Goal: Task Accomplishment & Management: Manage account settings

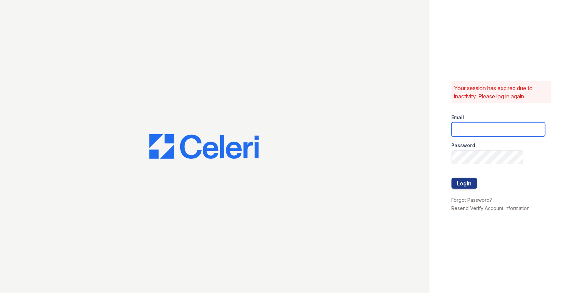
click at [507, 134] on input "email" at bounding box center [499, 129] width 94 height 14
click at [476, 129] on input "email" at bounding box center [499, 129] width 94 height 14
click at [501, 126] on input "email" at bounding box center [499, 129] width 94 height 14
click at [0, 293] on com-1password-button at bounding box center [0, 293] width 0 height 0
type input "max@getceleri.com"
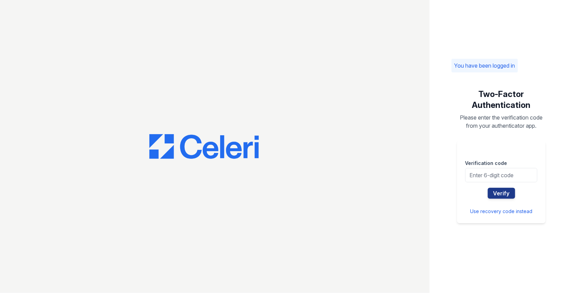
click at [489, 161] on div "Verification code" at bounding box center [501, 161] width 72 height 14
click at [486, 182] on input "text" at bounding box center [501, 175] width 72 height 14
type input "925540"
click at [488, 188] on button "Verify" at bounding box center [501, 193] width 27 height 11
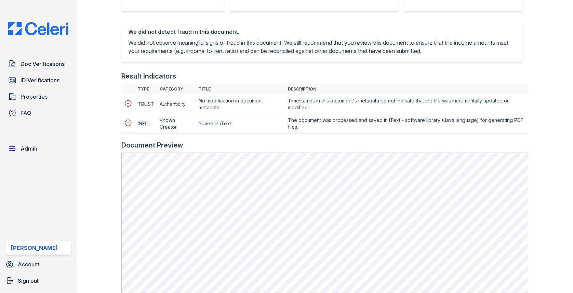
scroll to position [309, 0]
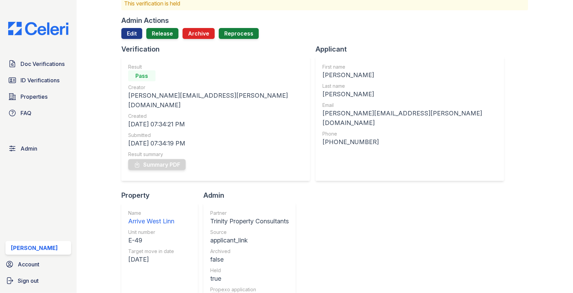
scroll to position [11, 0]
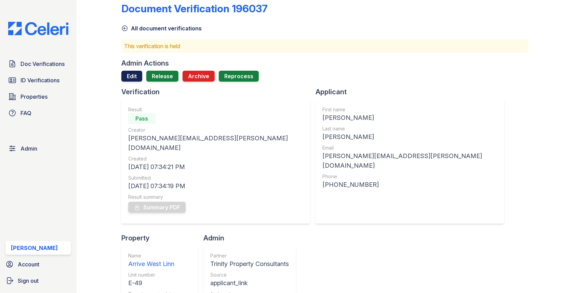
click at [134, 72] on link "Edit" at bounding box center [131, 76] width 21 height 11
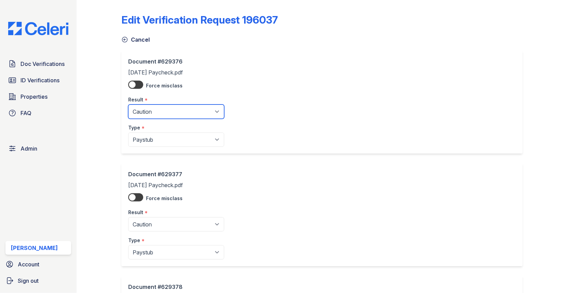
click at [165, 108] on select "Pending Sent Started Processing Pass Fail Caution Error N/A" at bounding box center [176, 112] width 96 height 14
select select "pass"
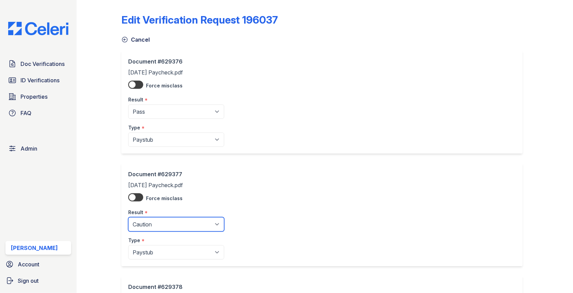
click at [178, 227] on select "Pending Sent Started Processing Pass Fail Caution Error N/A" at bounding box center [176, 224] width 96 height 14
select select "pass"
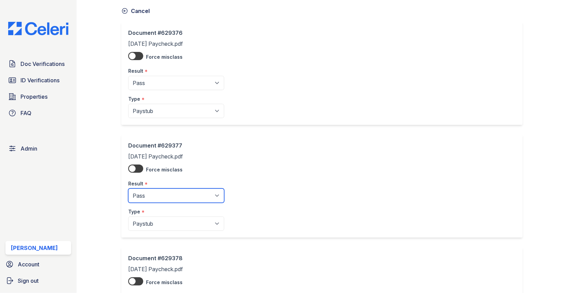
scroll to position [187, 0]
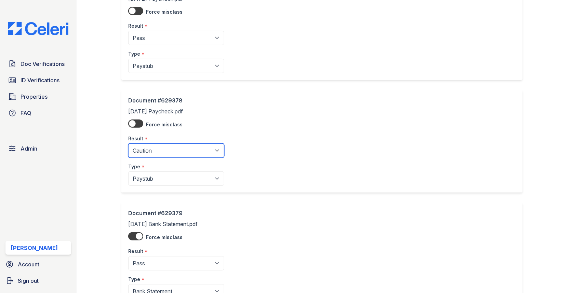
click at [170, 150] on select "Pending Sent Started Processing Pass Fail Caution Error N/A" at bounding box center [176, 151] width 96 height 14
select select "pass"
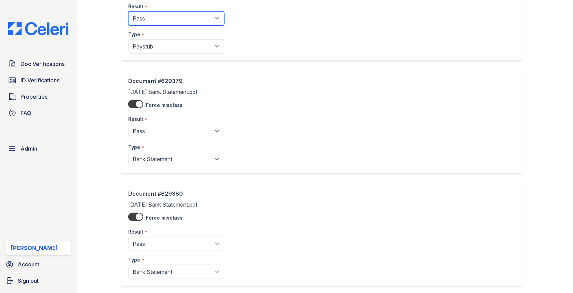
scroll to position [465, 0]
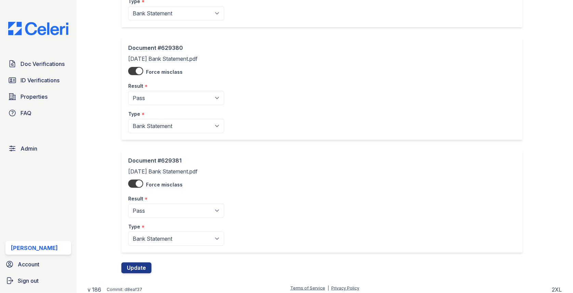
click at [144, 257] on div "Document #629381 September 2025 Bank Statement.pdf Force misclass Result * Pend…" at bounding box center [324, 206] width 407 height 113
click at [144, 263] on button "Update" at bounding box center [136, 268] width 30 height 11
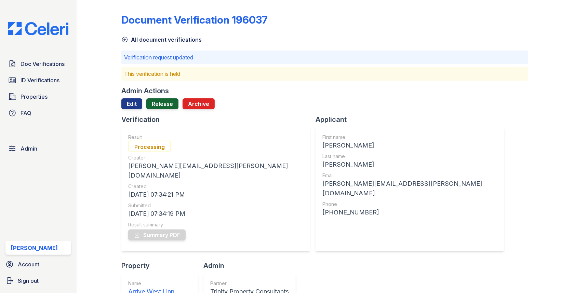
click at [172, 100] on link "Release" at bounding box center [162, 103] width 32 height 11
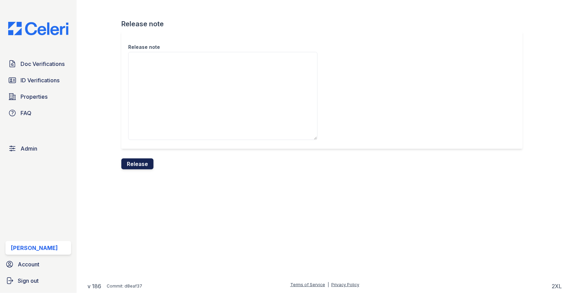
click at [142, 161] on button "Release" at bounding box center [137, 164] width 32 height 11
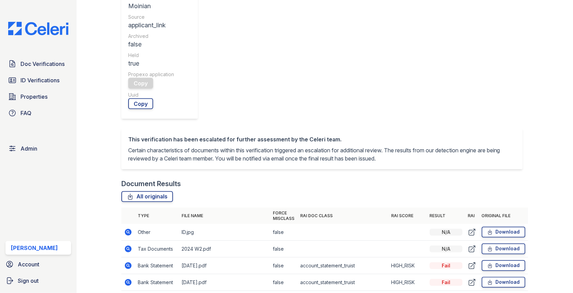
scroll to position [280, 0]
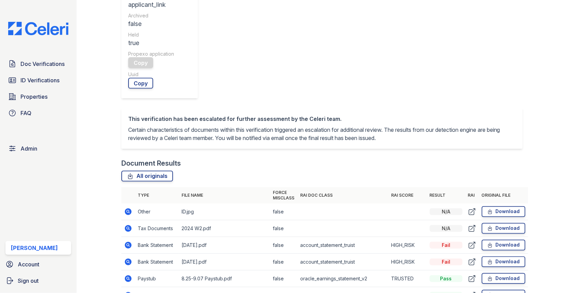
click at [131, 242] on icon at bounding box center [128, 245] width 7 height 7
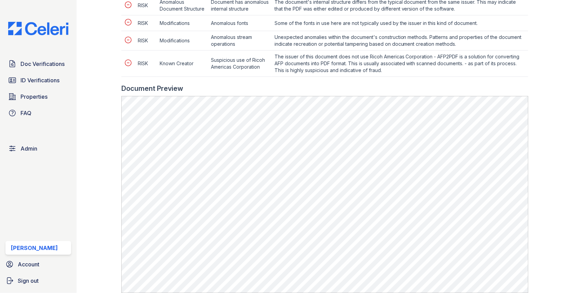
scroll to position [427, 0]
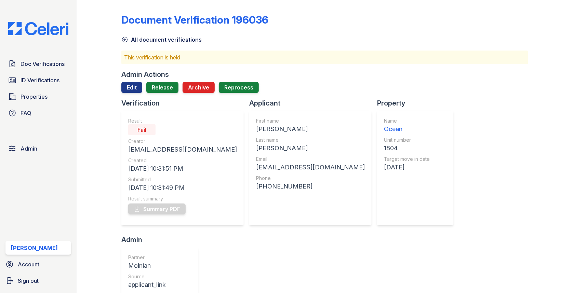
click at [137, 79] on div "Admin Actions Edit Release Archive Reprocess" at bounding box center [324, 84] width 407 height 29
click at [133, 87] on link "Edit" at bounding box center [131, 87] width 21 height 11
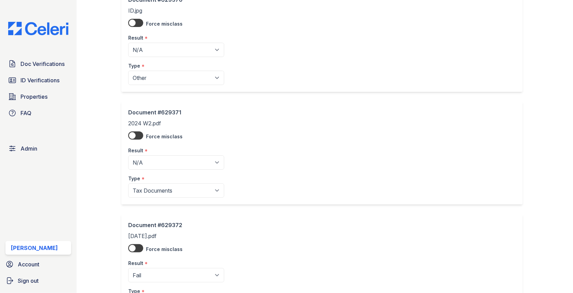
scroll to position [83, 0]
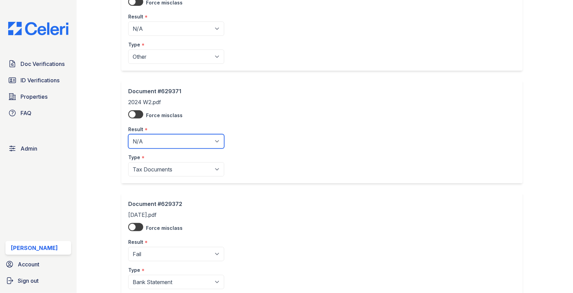
click at [157, 136] on select "Pending Sent Started Processing Pass Fail Caution Error N/A" at bounding box center [176, 141] width 96 height 14
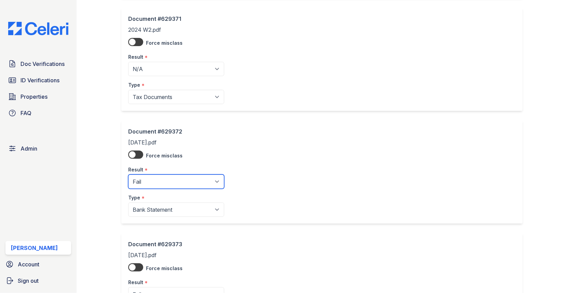
click at [146, 176] on select "Pending Sent Started Processing Pass Fail Caution Error N/A" at bounding box center [176, 182] width 96 height 14
select select "pass"
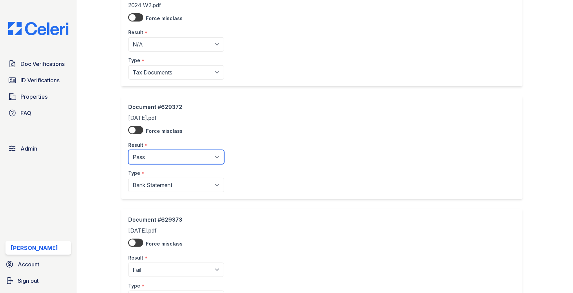
scroll to position [267, 0]
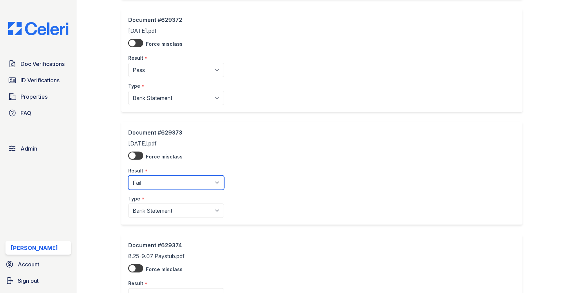
click at [166, 181] on select "Pending Sent Started Processing Pass Fail Caution Error N/A" at bounding box center [176, 183] width 96 height 14
select select "pass"
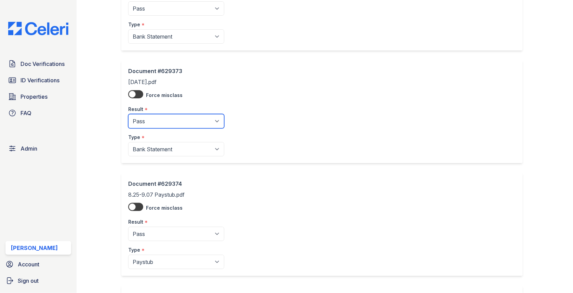
scroll to position [465, 0]
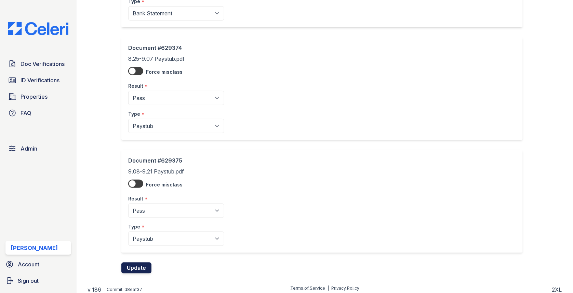
click at [139, 263] on button "Update" at bounding box center [136, 268] width 30 height 11
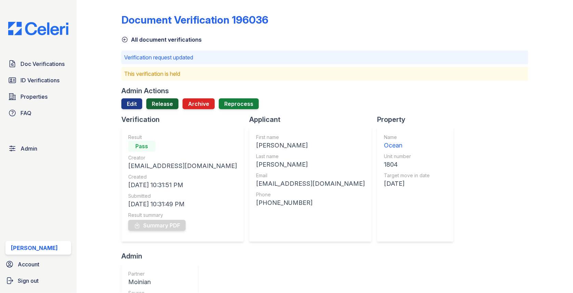
click at [160, 102] on link "Release" at bounding box center [162, 103] width 32 height 11
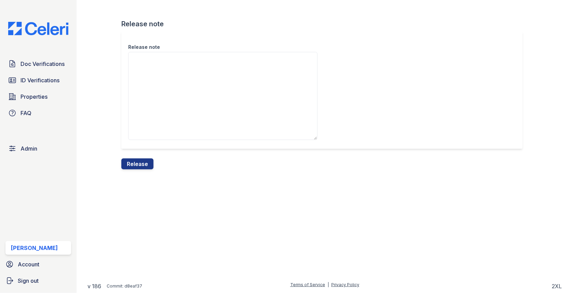
click at [133, 169] on div "Release note Release note Release" at bounding box center [325, 90] width 474 height 180
click at [134, 167] on button "Release" at bounding box center [137, 164] width 32 height 11
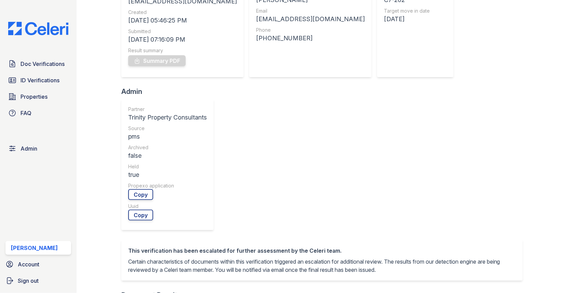
scroll to position [216, 0]
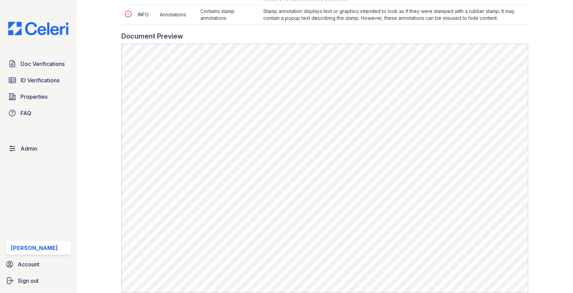
scroll to position [501, 0]
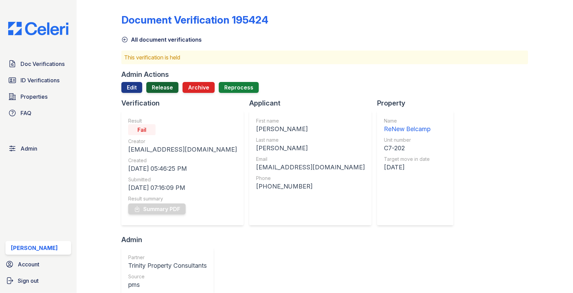
click at [163, 91] on link "Release" at bounding box center [162, 87] width 32 height 11
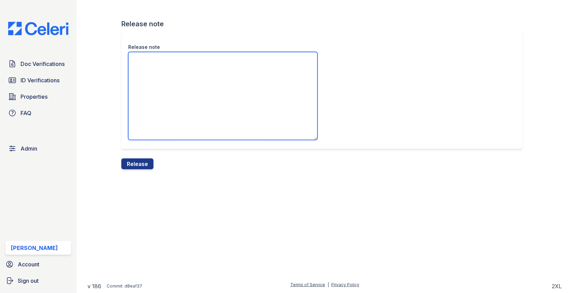
click at [163, 93] on textarea "Release note" at bounding box center [222, 96] width 189 height 88
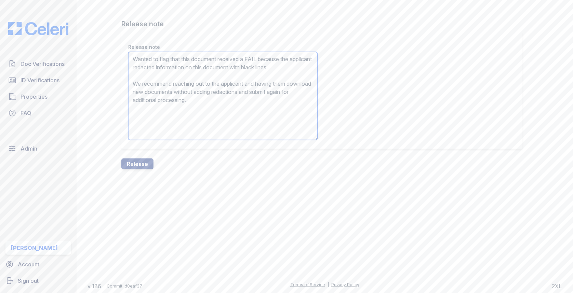
click at [143, 73] on textarea "Wanted to flag that this document received a FAIL because the applicant redacte…" at bounding box center [222, 96] width 189 height 88
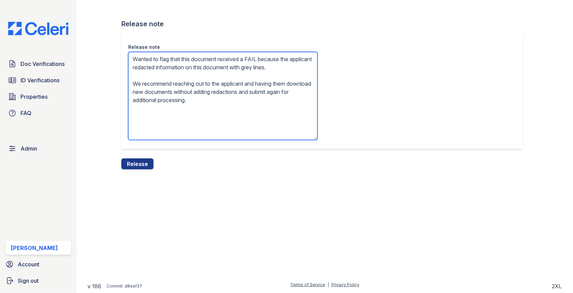
type textarea "Wanted to flag that this document received a FAIL because the applicant redacte…"
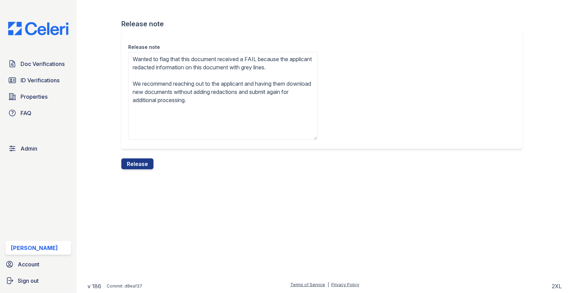
click at [126, 156] on div "Release note Wanted to flag that this document received a FAIL because the appl…" at bounding box center [324, 94] width 407 height 127
click at [127, 160] on button "Release" at bounding box center [137, 164] width 32 height 11
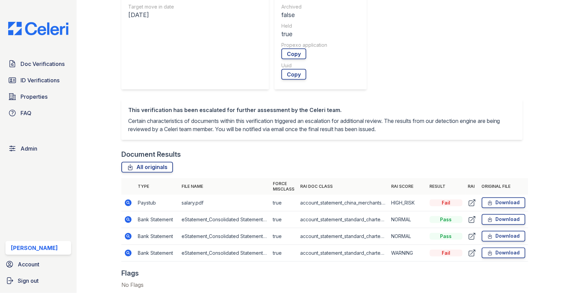
scroll to position [339, 0]
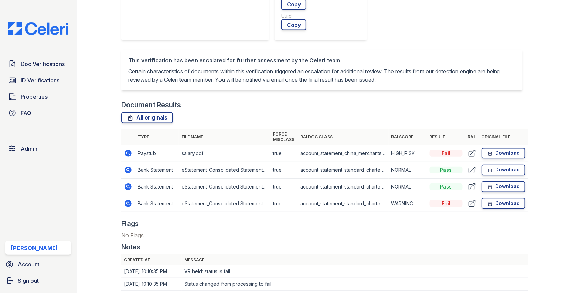
click at [127, 152] on icon at bounding box center [128, 153] width 2 height 2
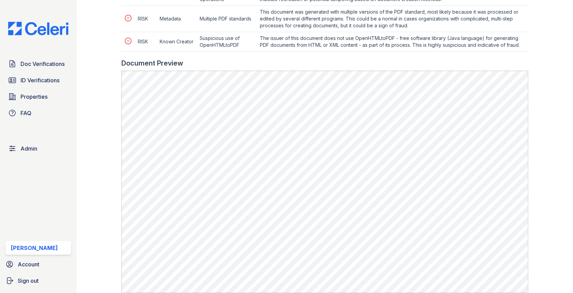
scroll to position [383, 0]
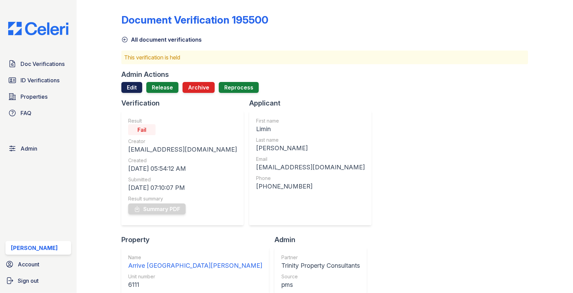
click at [135, 87] on link "Edit" at bounding box center [131, 87] width 21 height 11
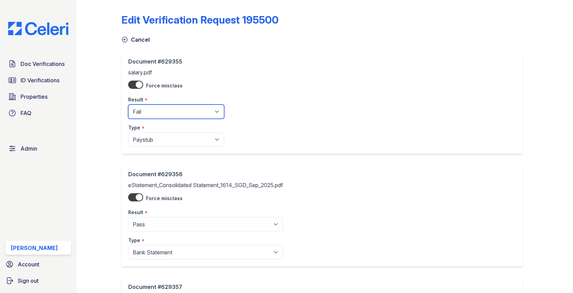
click at [142, 105] on select "Pending Sent Started Processing Pass Fail Caution Error N/A" at bounding box center [176, 112] width 96 height 14
select select "pass"
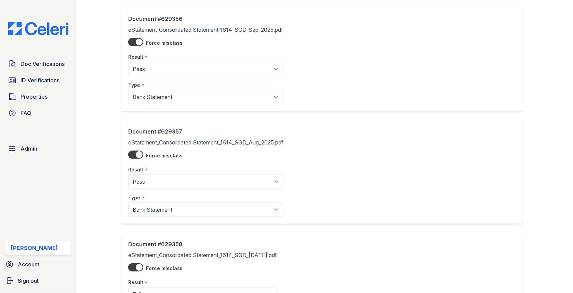
scroll to position [240, 0]
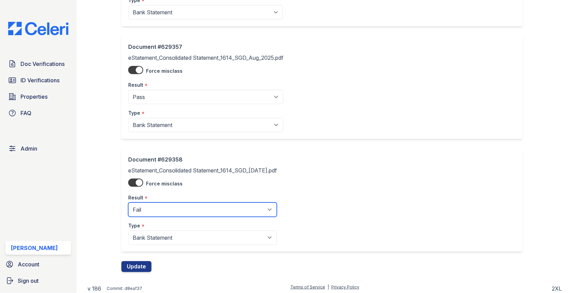
click at [153, 212] on select "Pending Sent Started Processing Pass Fail Caution Error N/A" at bounding box center [202, 210] width 149 height 14
click at [151, 204] on select "Pending Sent Started Processing Pass Fail Caution Error N/A" at bounding box center [202, 210] width 149 height 14
select select "pass"
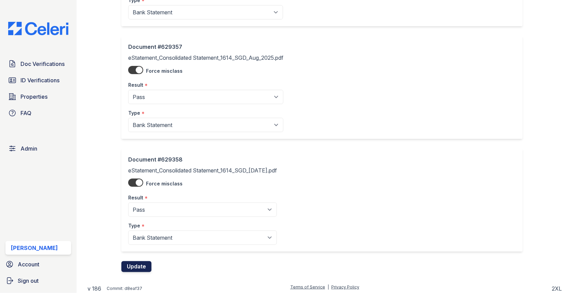
click at [139, 261] on button "Update" at bounding box center [136, 266] width 30 height 11
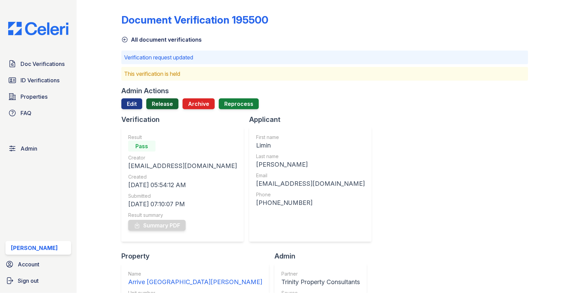
click at [171, 105] on link "Release" at bounding box center [162, 103] width 32 height 11
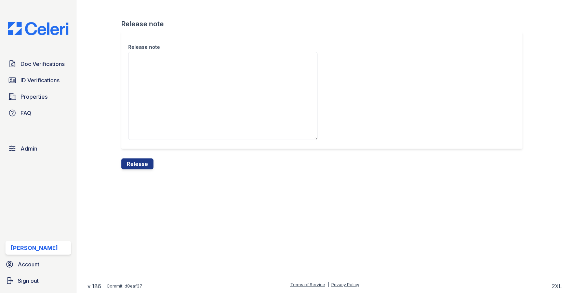
click at [141, 176] on div "Release note Release note Release" at bounding box center [325, 90] width 474 height 180
click at [141, 167] on button "Release" at bounding box center [137, 164] width 32 height 11
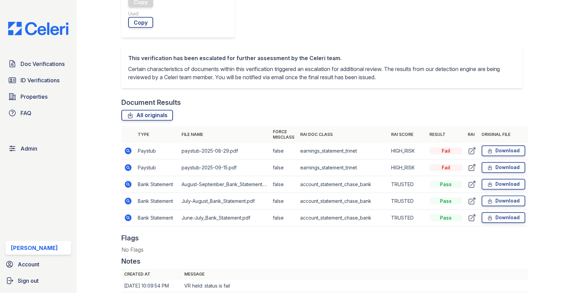
scroll to position [374, 0]
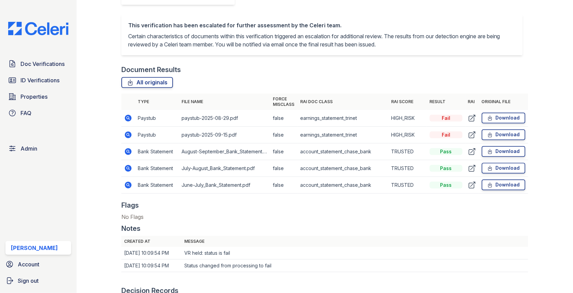
click at [129, 151] on icon at bounding box center [128, 152] width 8 height 8
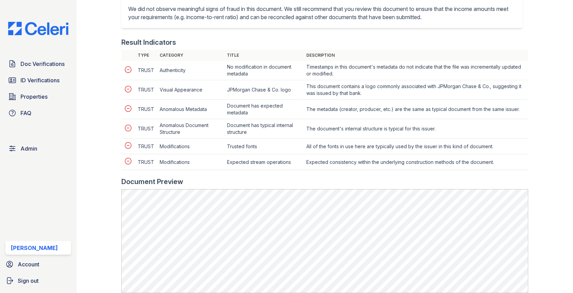
scroll to position [380, 0]
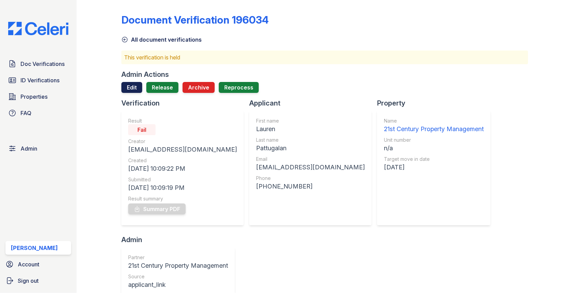
click at [126, 86] on link "Edit" at bounding box center [131, 87] width 21 height 11
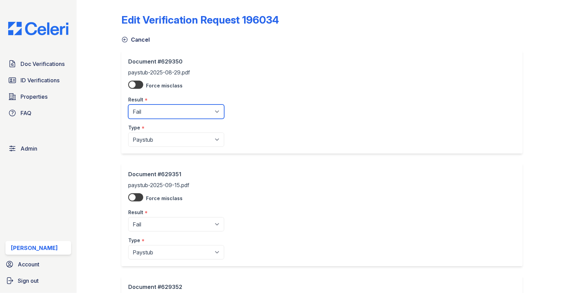
click at [146, 116] on select "Pending Sent Started Processing Pass Fail Caution Error N/A" at bounding box center [176, 112] width 96 height 14
select select "pass"
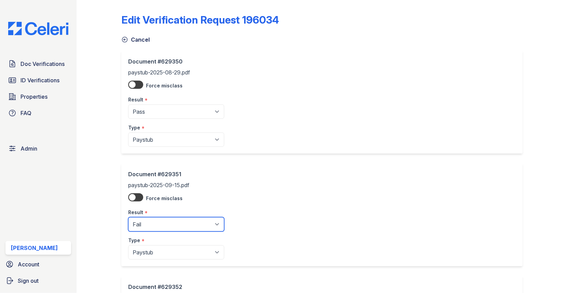
click at [150, 221] on select "Pending Sent Started Processing Pass Fail Caution Error N/A" at bounding box center [176, 224] width 96 height 14
click at [145, 232] on div "Type *" at bounding box center [176, 239] width 96 height 14
click at [145, 227] on select "Pending Sent Started Processing Pass Fail Caution Error N/A" at bounding box center [176, 224] width 96 height 14
select select "pass"
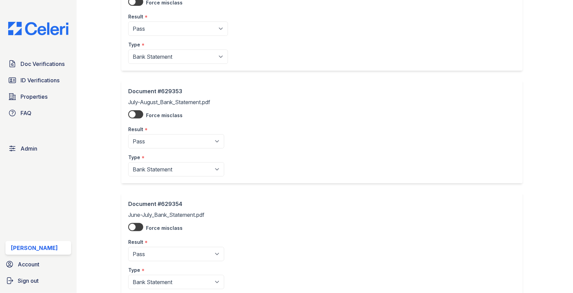
scroll to position [353, 0]
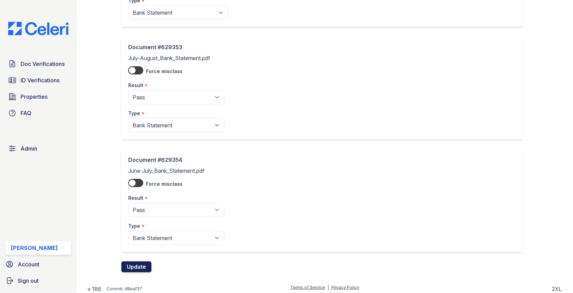
click at [144, 262] on button "Update" at bounding box center [136, 267] width 30 height 11
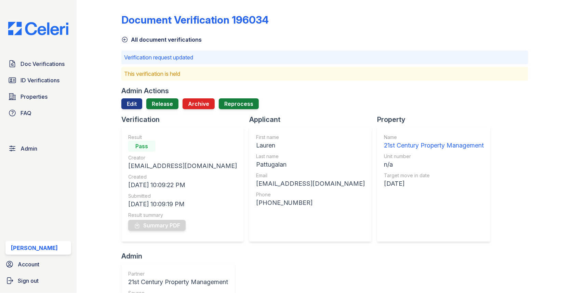
click at [171, 98] on div "Admin Actions Edit Release Archive Reprocess" at bounding box center [324, 100] width 407 height 29
click at [169, 100] on link "Release" at bounding box center [162, 103] width 32 height 11
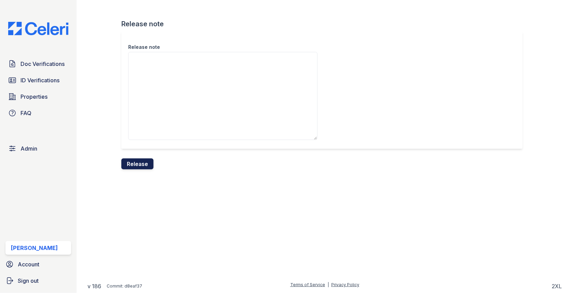
click at [141, 161] on button "Release" at bounding box center [137, 164] width 32 height 11
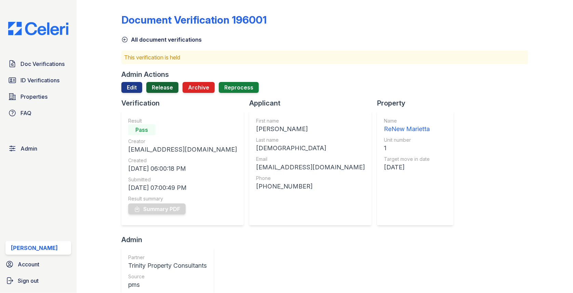
click at [160, 85] on link "Release" at bounding box center [162, 87] width 32 height 11
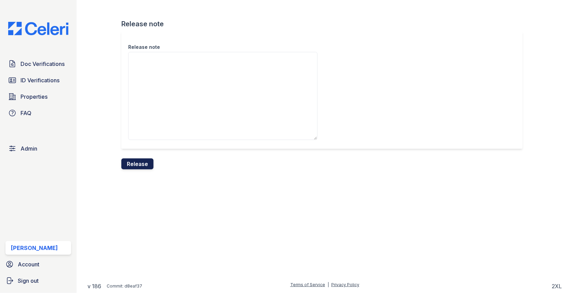
click at [136, 161] on button "Release" at bounding box center [137, 164] width 32 height 11
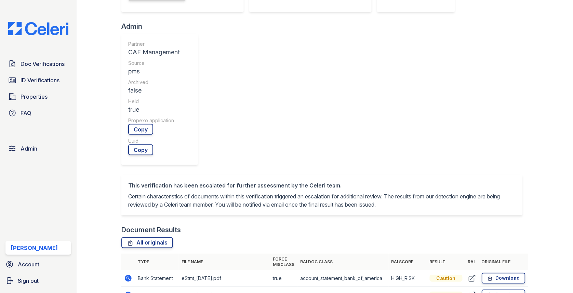
scroll to position [342, 0]
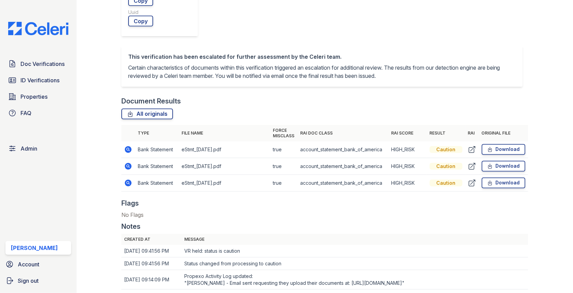
click at [129, 180] on icon at bounding box center [128, 183] width 7 height 7
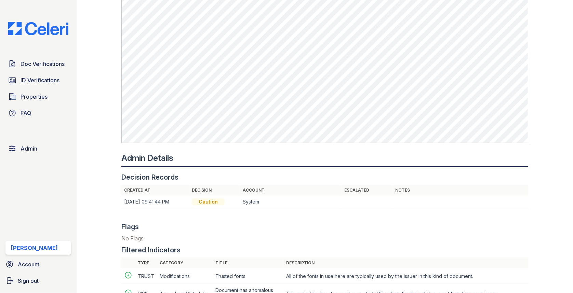
scroll to position [508, 0]
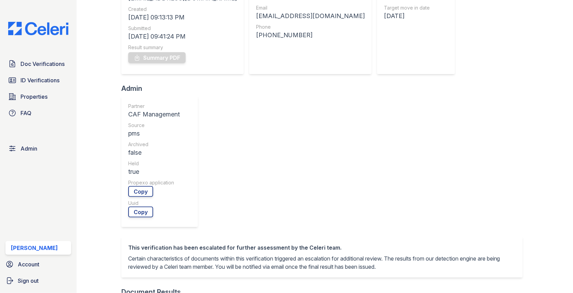
scroll to position [221, 0]
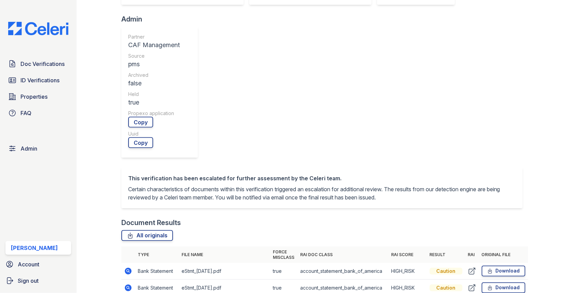
click at [476, 267] on icon at bounding box center [472, 271] width 8 height 8
click at [469, 285] on icon at bounding box center [472, 288] width 6 height 6
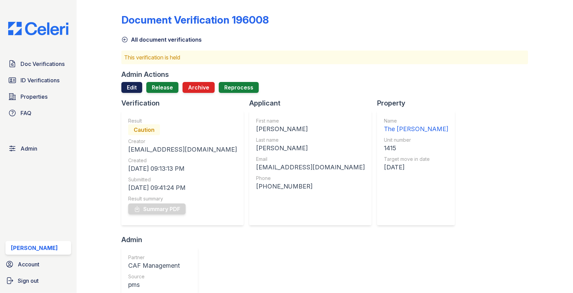
click at [134, 86] on link "Edit" at bounding box center [131, 87] width 21 height 11
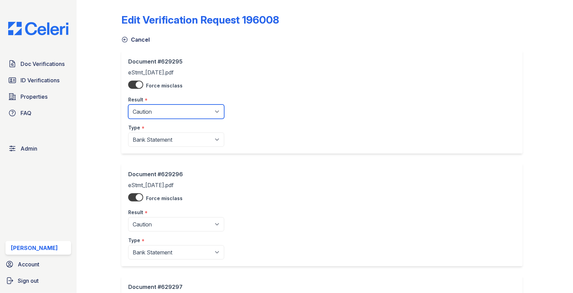
click at [147, 116] on select "Pending Sent Started Processing Pass Fail Caution Error N/A" at bounding box center [176, 112] width 96 height 14
select select "pass"
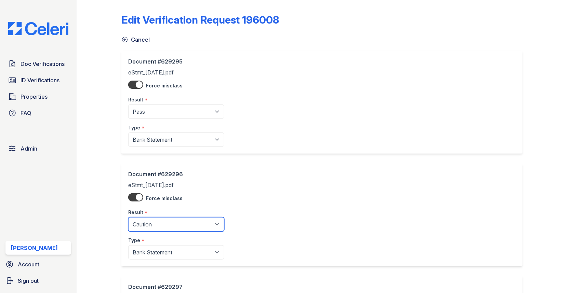
click at [152, 221] on select "Pending Sent Started Processing Pass Fail Caution Error N/A" at bounding box center [176, 224] width 96 height 14
select select "pass"
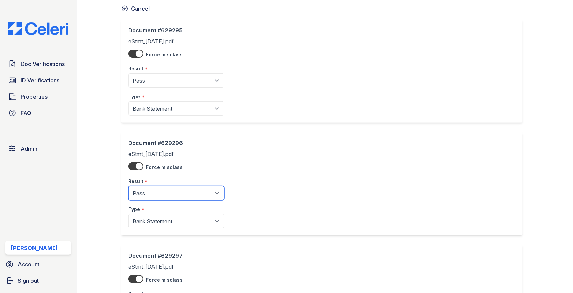
scroll to position [128, 0]
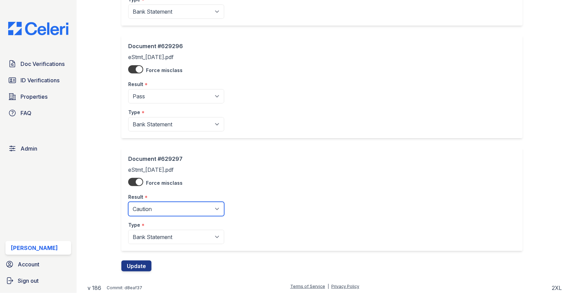
click at [158, 212] on select "Pending Sent Started Processing Pass Fail Caution Error N/A" at bounding box center [176, 209] width 96 height 14
select select "pass"
click at [140, 268] on button "Update" at bounding box center [136, 266] width 30 height 11
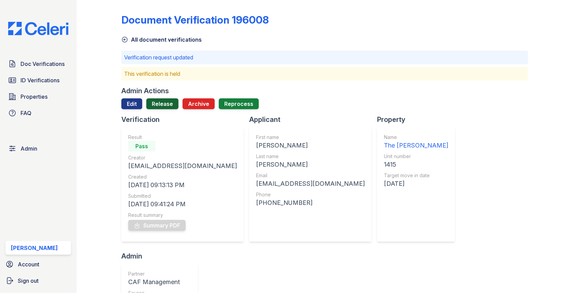
click at [158, 99] on link "Release" at bounding box center [162, 103] width 32 height 11
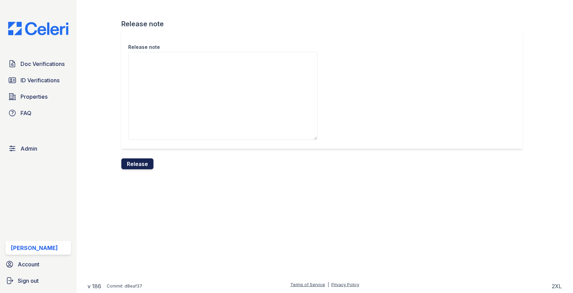
click at [143, 163] on button "Release" at bounding box center [137, 164] width 32 height 11
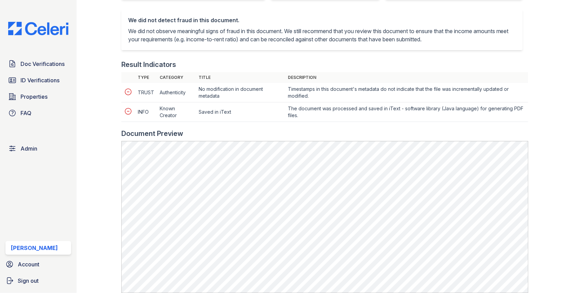
scroll to position [290, 0]
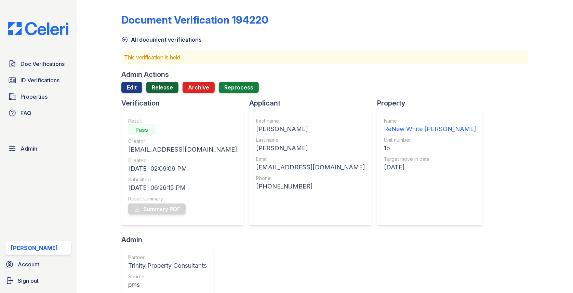
click at [151, 85] on link "Release" at bounding box center [162, 87] width 32 height 11
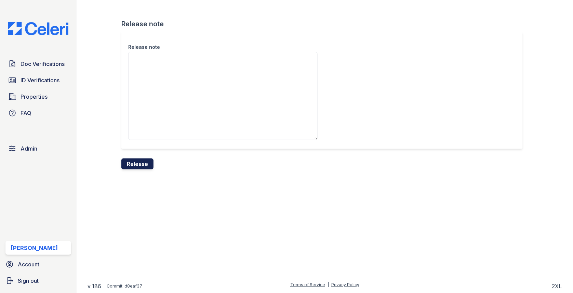
click at [129, 159] on button "Release" at bounding box center [137, 164] width 32 height 11
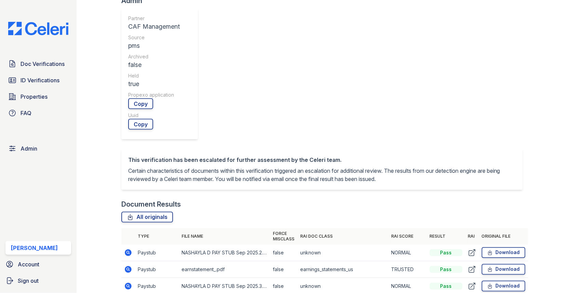
scroll to position [310, 0]
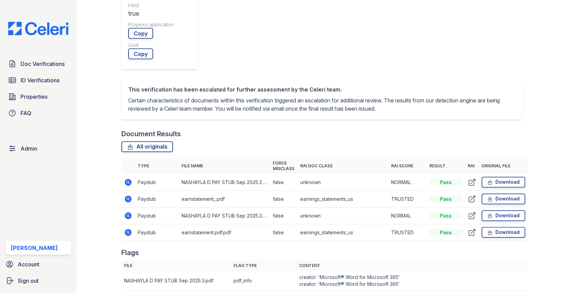
click at [125, 178] on icon at bounding box center [128, 182] width 8 height 8
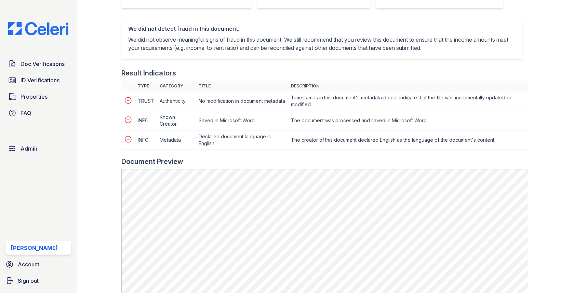
scroll to position [281, 0]
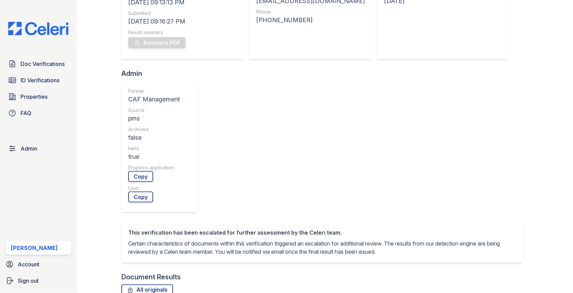
scroll to position [319, 0]
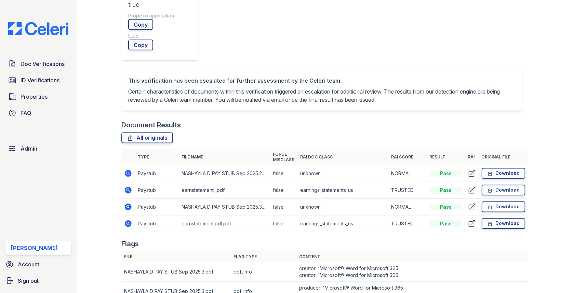
click at [122, 182] on td at bounding box center [128, 190] width 14 height 17
click at [127, 189] on icon at bounding box center [128, 190] width 2 height 2
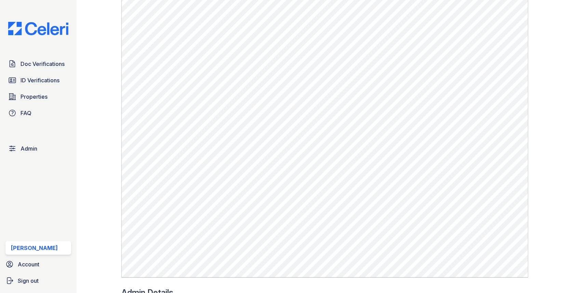
scroll to position [422, 0]
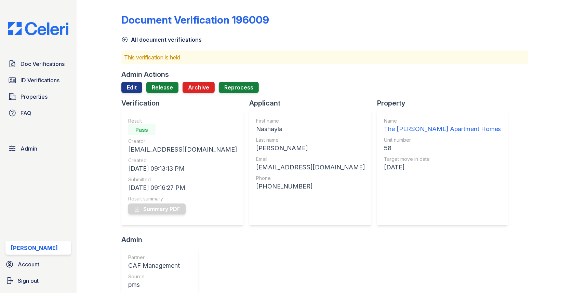
click at [133, 94] on div at bounding box center [324, 95] width 407 height 5
click at [133, 87] on link "Edit" at bounding box center [131, 87] width 21 height 11
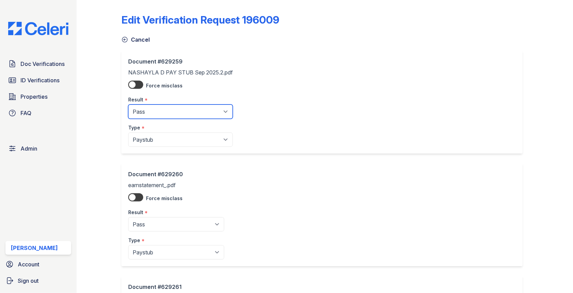
click at [141, 107] on select "Pending Sent Started Processing Pass Fail Caution Error N/A" at bounding box center [180, 112] width 105 height 14
select select "fail"
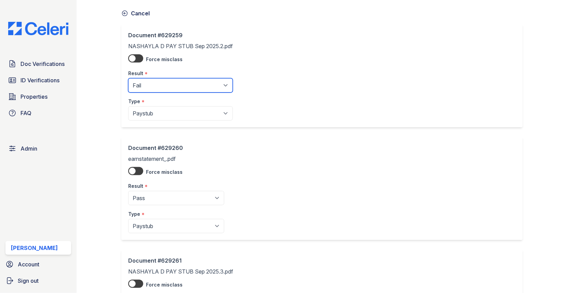
scroll to position [183, 0]
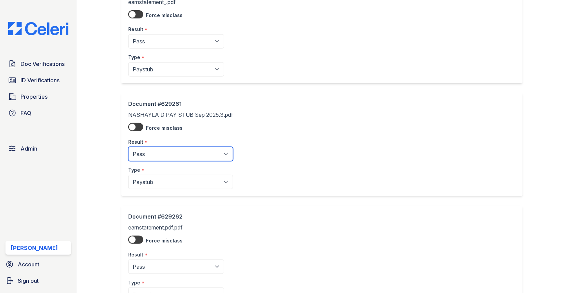
click at [154, 158] on select "Pending Sent Started Processing Pass Fail Caution Error N/A" at bounding box center [180, 154] width 105 height 14
select select "fail"
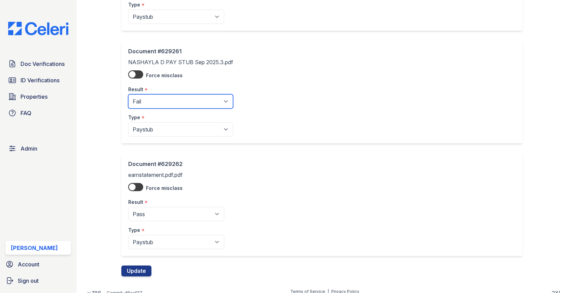
scroll to position [240, 0]
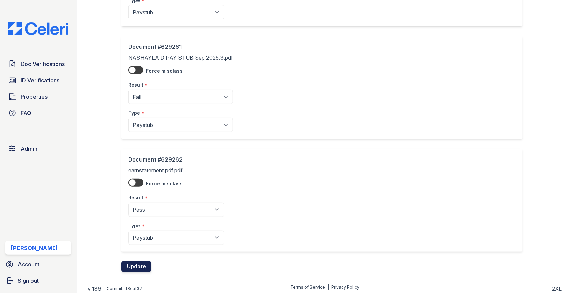
click at [138, 261] on button "Update" at bounding box center [136, 266] width 30 height 11
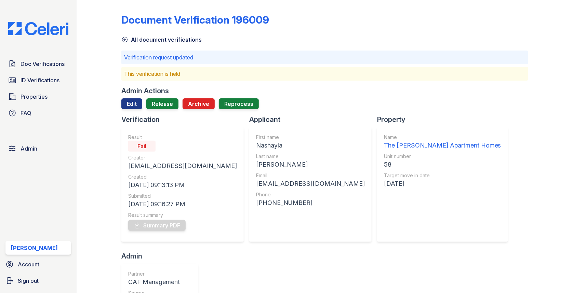
click at [159, 97] on div "Admin Actions Edit Release Archive Reprocess" at bounding box center [324, 100] width 407 height 29
click at [159, 103] on link "Release" at bounding box center [162, 103] width 32 height 11
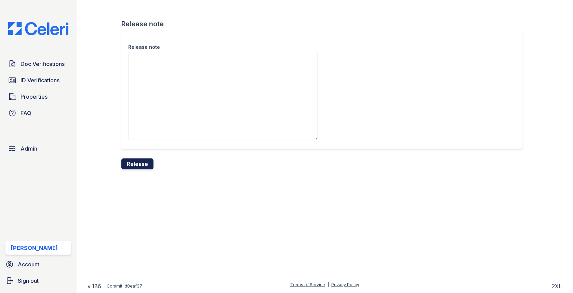
click at [138, 159] on button "Release" at bounding box center [137, 164] width 32 height 11
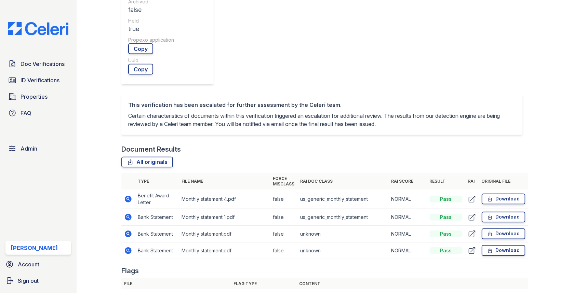
scroll to position [295, 0]
click at [126, 208] on td at bounding box center [128, 216] width 14 height 17
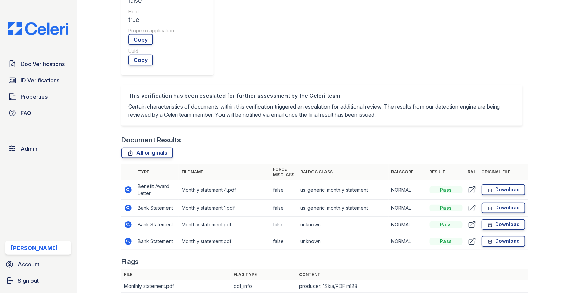
scroll to position [309, 0]
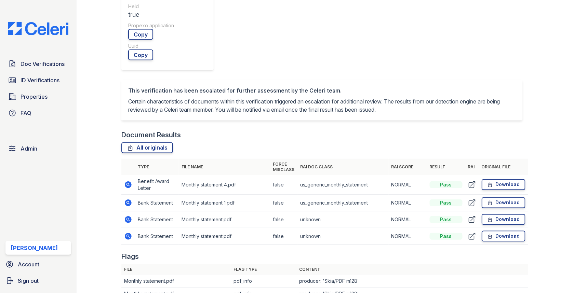
click at [129, 216] on icon at bounding box center [128, 220] width 8 height 8
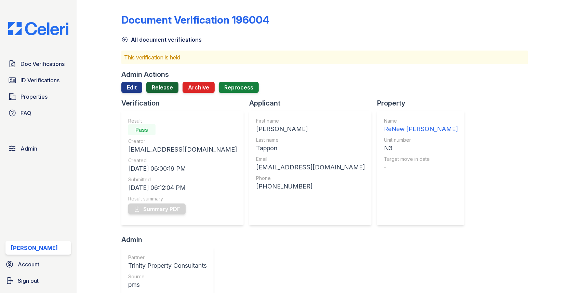
click at [169, 89] on link "Release" at bounding box center [162, 87] width 32 height 11
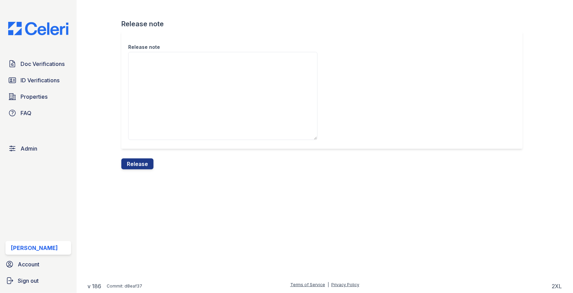
click at [138, 172] on div "Release note Release note Release" at bounding box center [325, 90] width 474 height 180
click at [138, 165] on button "Release" at bounding box center [137, 164] width 32 height 11
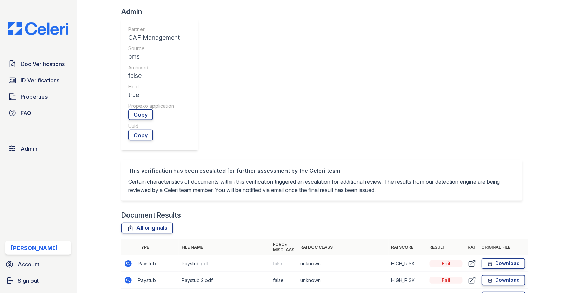
scroll to position [298, 0]
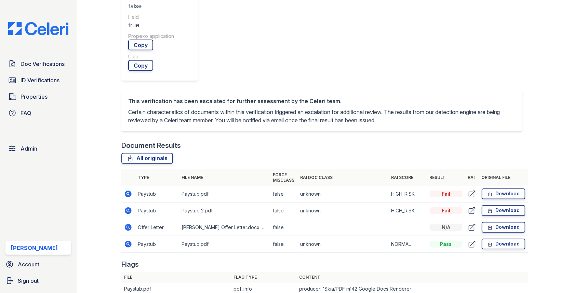
click at [125, 186] on td at bounding box center [128, 194] width 14 height 17
click at [125, 191] on icon at bounding box center [128, 194] width 7 height 7
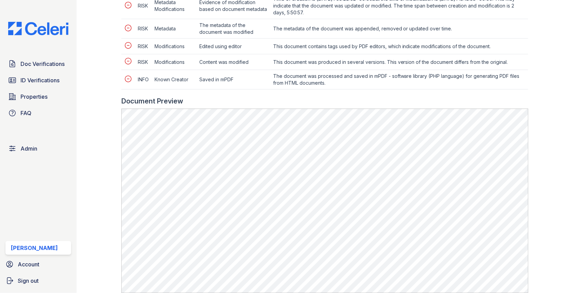
scroll to position [345, 0]
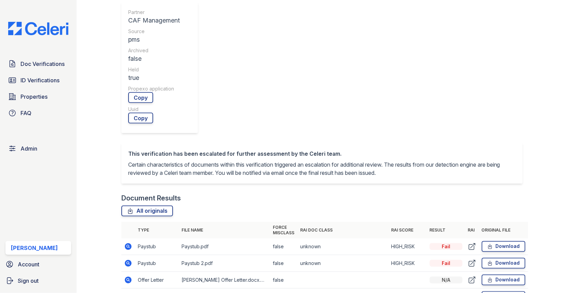
scroll to position [254, 0]
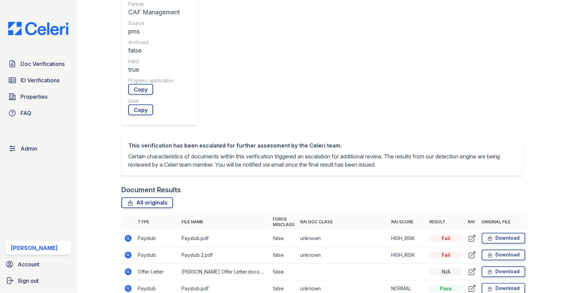
click at [128, 285] on icon at bounding box center [128, 289] width 8 height 8
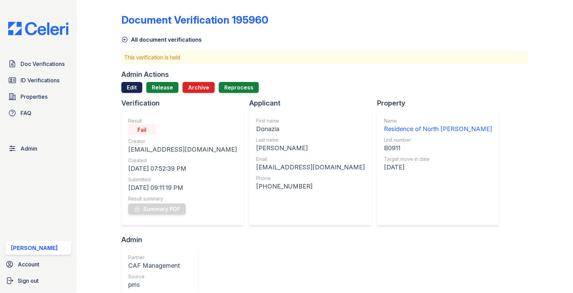
click at [139, 88] on link "Edit" at bounding box center [131, 87] width 21 height 11
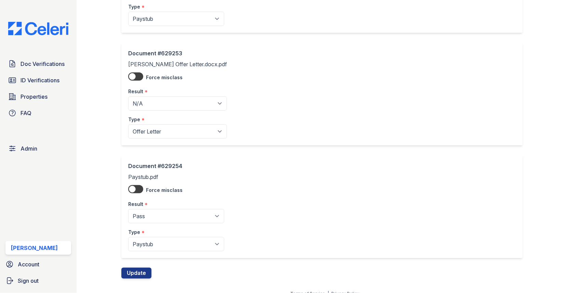
scroll to position [240, 0]
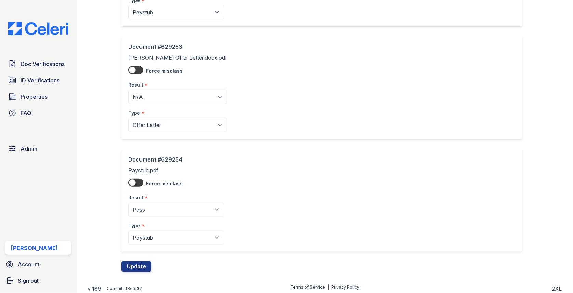
click at [152, 227] on div "Type *" at bounding box center [176, 224] width 96 height 14
click at [151, 233] on select "Paystub Bank Statement Offer Letter Tax Documents Benefit Award Letter Investme…" at bounding box center [176, 238] width 96 height 14
click at [143, 235] on select "Paystub Bank Statement Offer Letter Tax Documents Benefit Award Letter Investme…" at bounding box center [176, 238] width 96 height 14
select select "other"
click at [141, 263] on button "Update" at bounding box center [136, 266] width 30 height 11
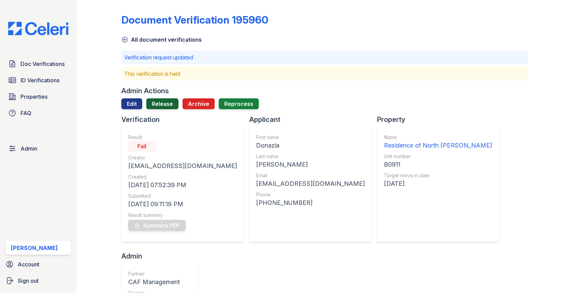
click at [170, 102] on link "Release" at bounding box center [162, 103] width 32 height 11
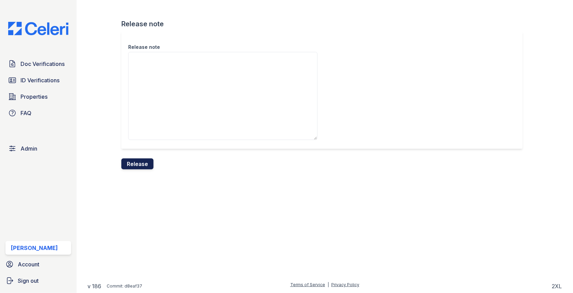
click at [141, 161] on button "Release" at bounding box center [137, 164] width 32 height 11
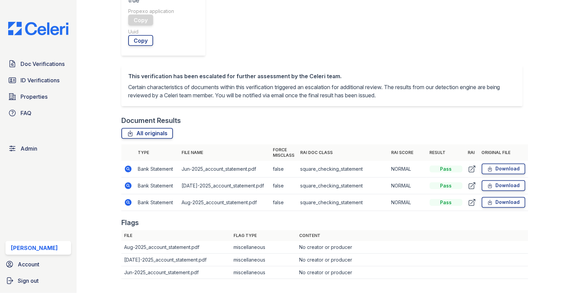
scroll to position [314, 0]
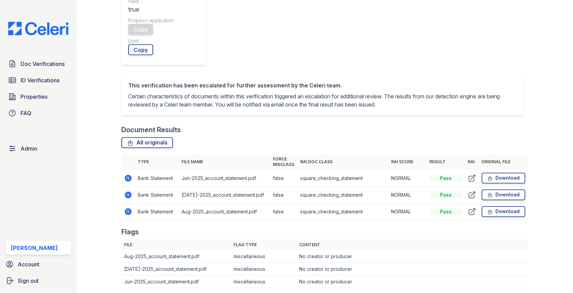
click at [129, 192] on icon at bounding box center [128, 195] width 7 height 7
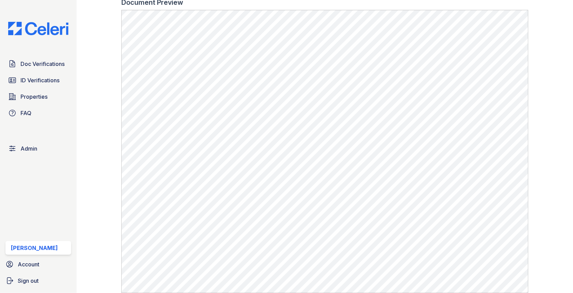
scroll to position [304, 0]
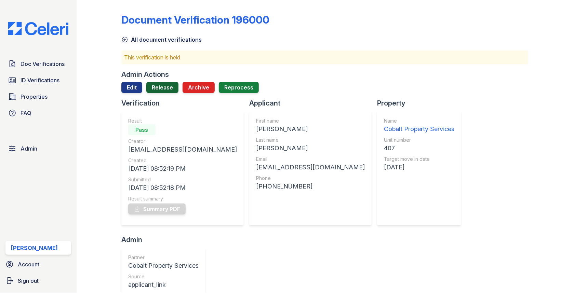
click at [169, 90] on link "Release" at bounding box center [162, 87] width 32 height 11
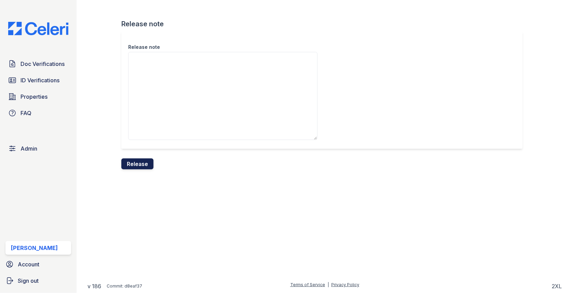
click at [147, 159] on button "Release" at bounding box center [137, 164] width 32 height 11
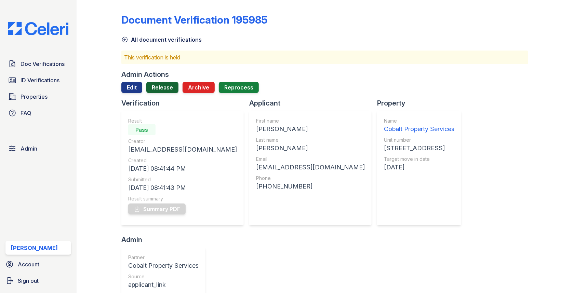
click at [166, 88] on link "Release" at bounding box center [162, 87] width 32 height 11
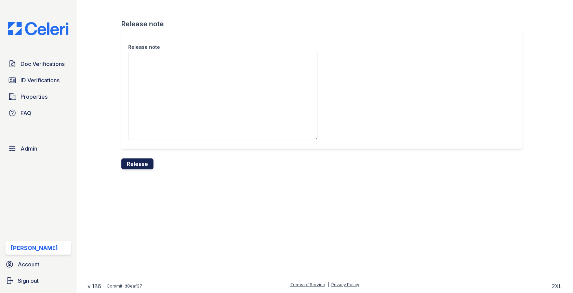
click at [143, 162] on button "Release" at bounding box center [137, 164] width 32 height 11
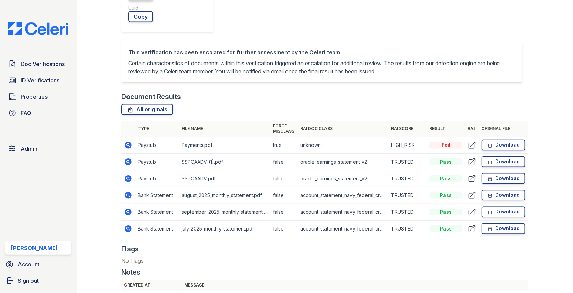
scroll to position [399, 0]
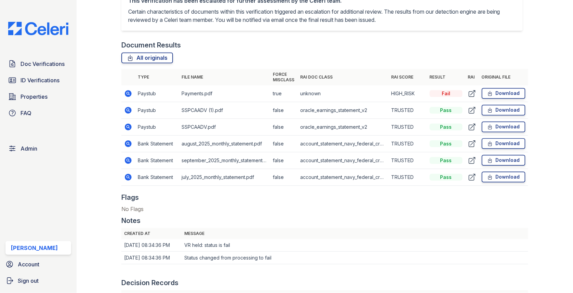
click at [129, 93] on icon at bounding box center [128, 94] width 8 height 8
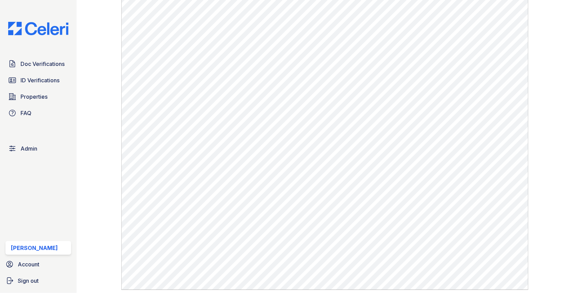
scroll to position [480, 0]
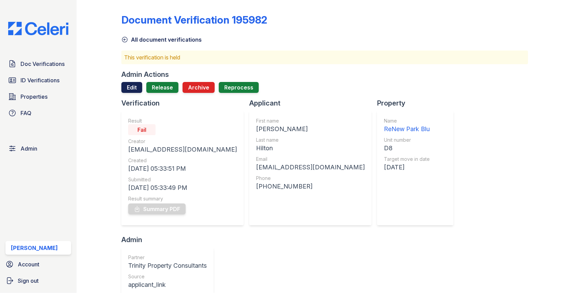
click at [136, 84] on link "Edit" at bounding box center [131, 87] width 21 height 11
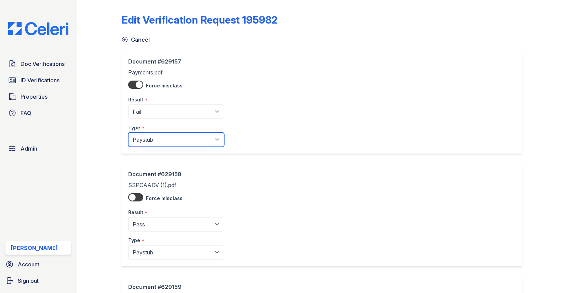
click at [151, 138] on select "Paystub Bank Statement Offer Letter Tax Documents Benefit Award Letter Investme…" at bounding box center [176, 140] width 96 height 14
select select "other"
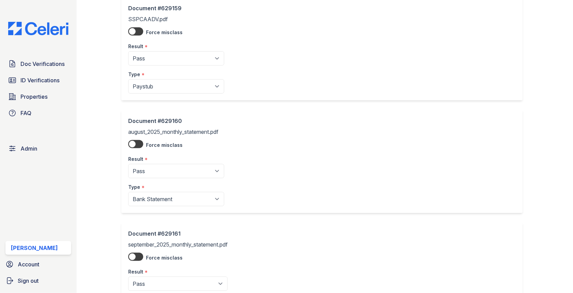
scroll to position [453, 0]
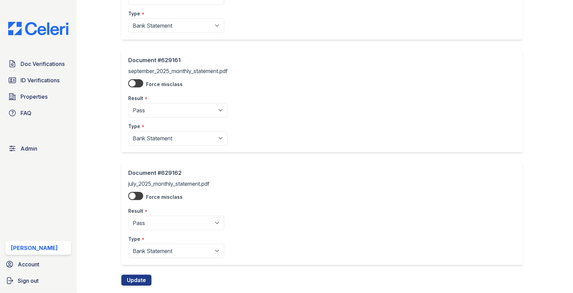
click at [142, 280] on button "Update" at bounding box center [136, 280] width 30 height 11
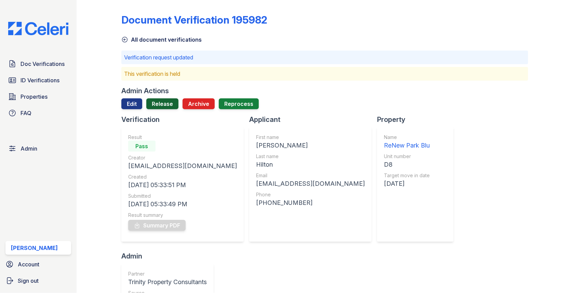
click at [157, 104] on link "Release" at bounding box center [162, 103] width 32 height 11
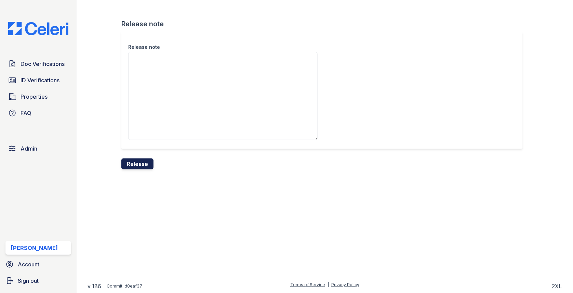
click at [139, 163] on button "Release" at bounding box center [137, 164] width 32 height 11
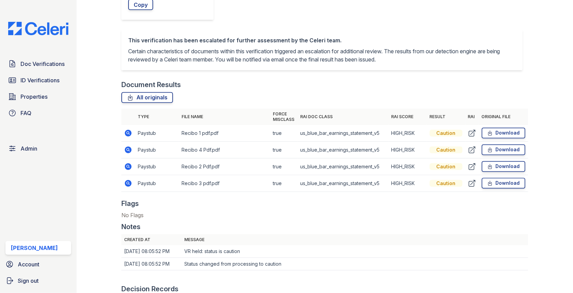
scroll to position [398, 0]
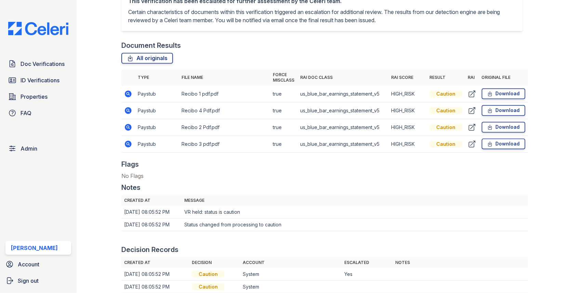
click at [132, 92] on icon at bounding box center [128, 94] width 8 height 8
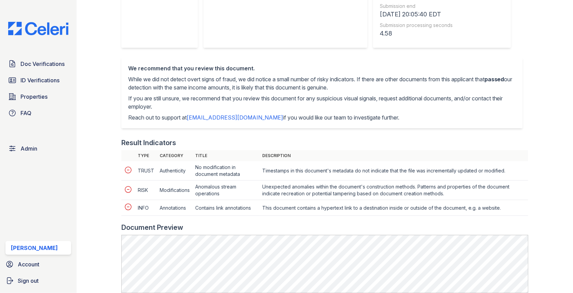
scroll to position [276, 0]
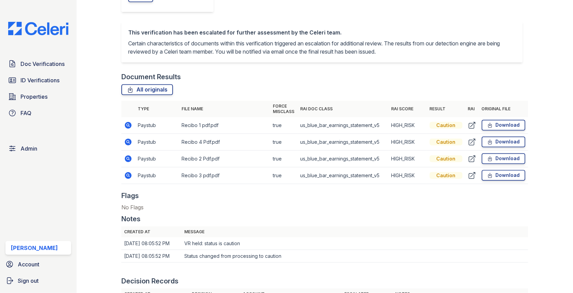
scroll to position [457, 0]
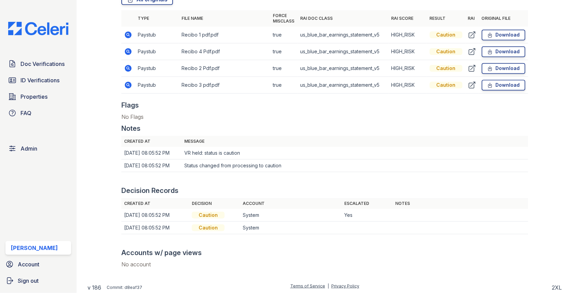
click at [128, 68] on icon at bounding box center [128, 68] width 8 height 8
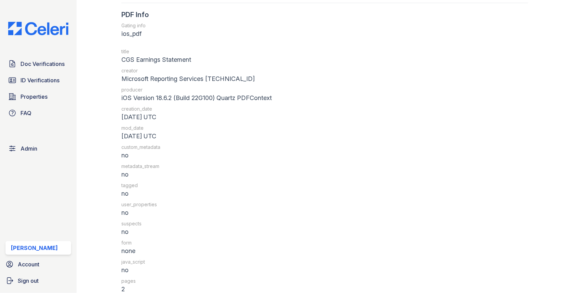
scroll to position [933, 0]
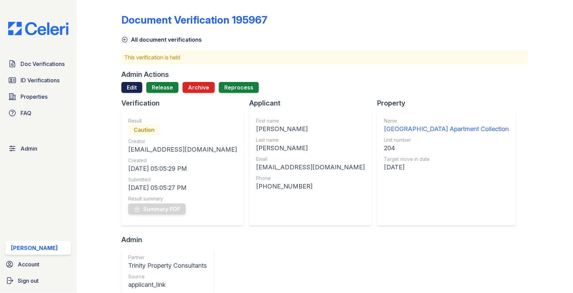
click at [130, 88] on link "Edit" at bounding box center [131, 87] width 21 height 11
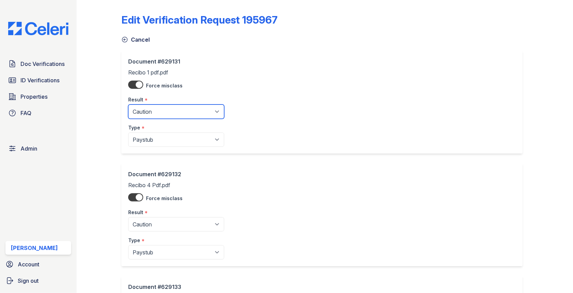
click at [144, 110] on select "Pending Sent Started Processing Pass Fail Caution Error N/A" at bounding box center [176, 112] width 96 height 14
select select "pass"
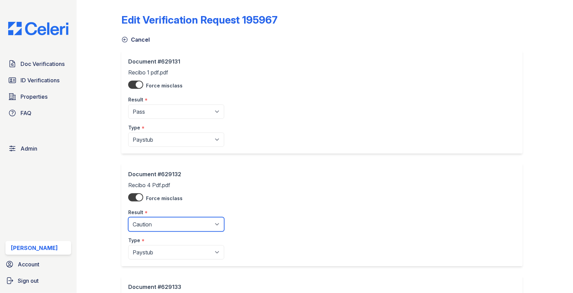
click at [151, 224] on select "Pending Sent Started Processing Pass Fail Caution Error N/A" at bounding box center [176, 224] width 96 height 14
select select "pass"
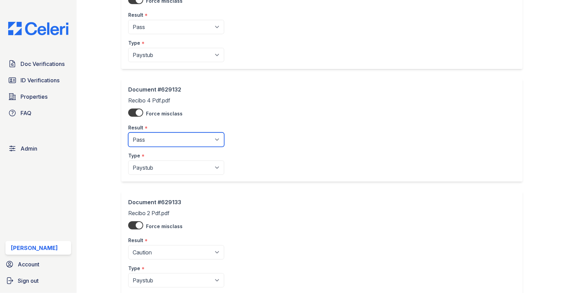
scroll to position [135, 0]
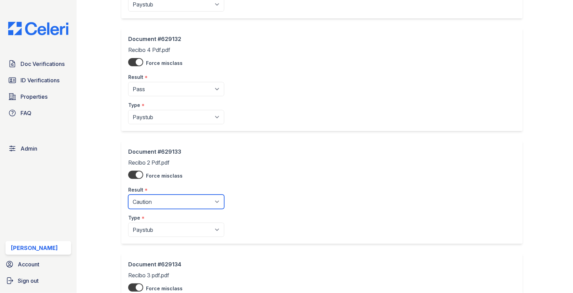
click at [163, 195] on select "Pending Sent Started Processing Pass Fail Caution Error N/A" at bounding box center [176, 202] width 96 height 14
select select "pass"
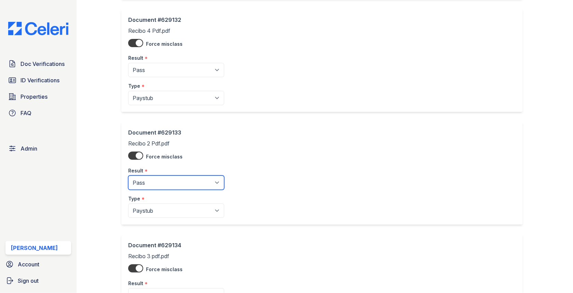
scroll to position [236, 0]
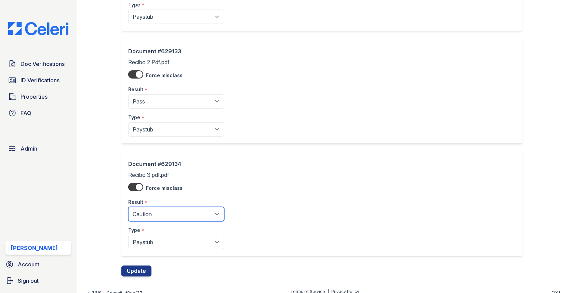
click at [158, 210] on select "Pending Sent Started Processing Pass Fail Caution Error N/A" at bounding box center [176, 214] width 96 height 14
select select "pass"
click at [146, 272] on button "Update" at bounding box center [136, 271] width 30 height 11
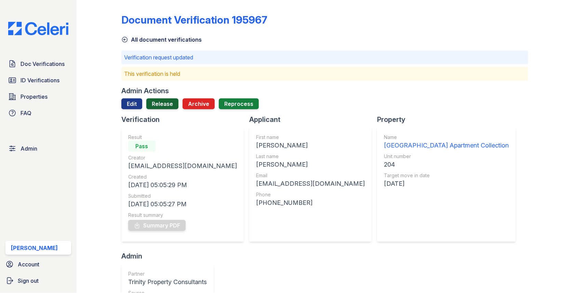
click at [174, 99] on link "Release" at bounding box center [162, 103] width 32 height 11
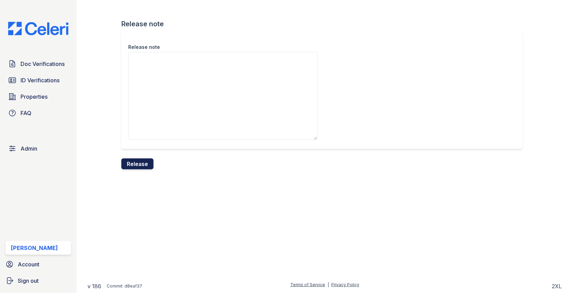
click at [143, 165] on button "Release" at bounding box center [137, 164] width 32 height 11
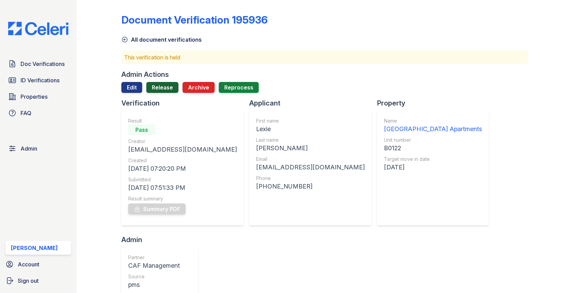
click at [166, 89] on link "Release" at bounding box center [162, 87] width 32 height 11
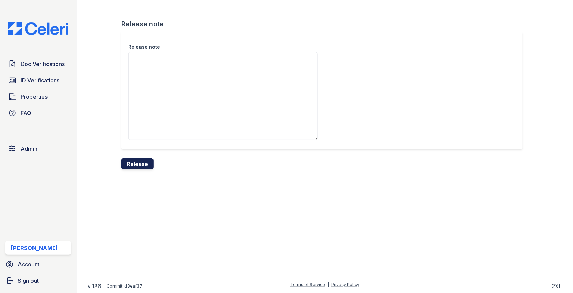
click at [148, 159] on button "Release" at bounding box center [137, 164] width 32 height 11
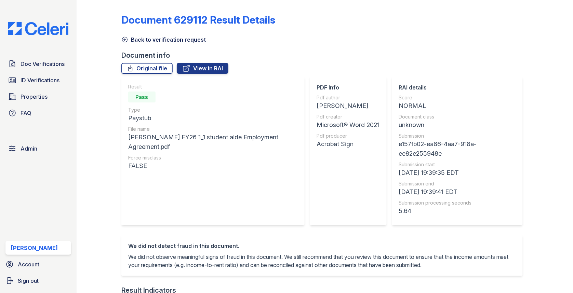
click at [154, 43] on link "Back to verification request" at bounding box center [163, 40] width 84 height 8
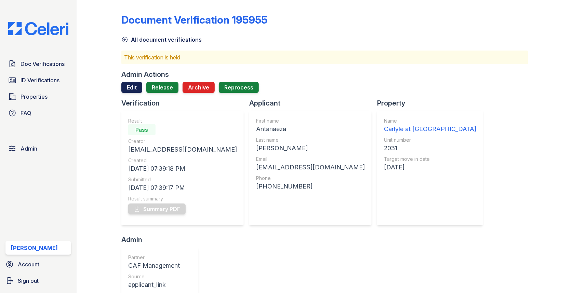
click at [131, 93] on link "Edit" at bounding box center [131, 87] width 21 height 11
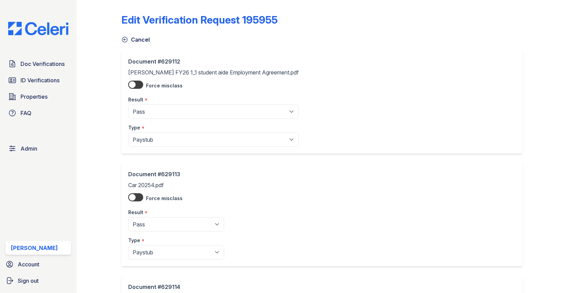
click at [151, 131] on div "Type *" at bounding box center [213, 126] width 171 height 14
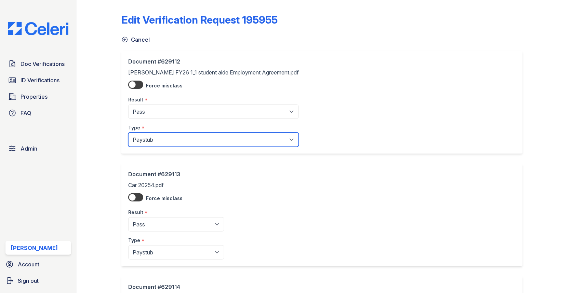
click at [151, 140] on select "Paystub Bank Statement Offer Letter Tax Documents Benefit Award Letter Investme…" at bounding box center [213, 140] width 171 height 14
select select "other"
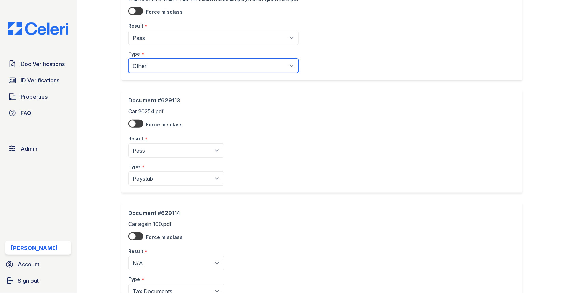
scroll to position [353, 0]
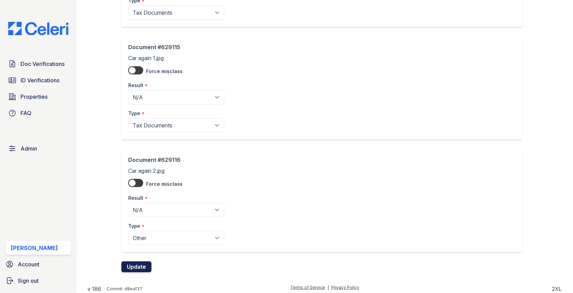
click at [144, 265] on button "Update" at bounding box center [136, 267] width 30 height 11
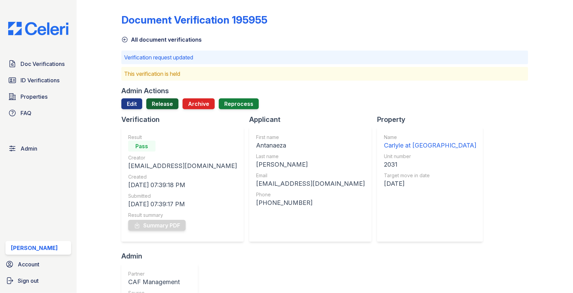
click at [172, 100] on link "Release" at bounding box center [162, 103] width 32 height 11
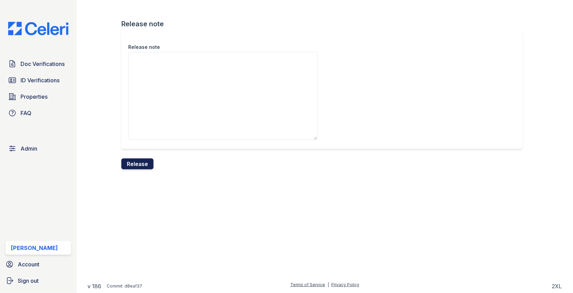
click button "Release"
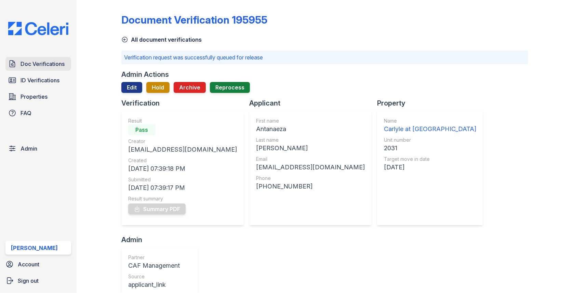
click span "Doc Verifications"
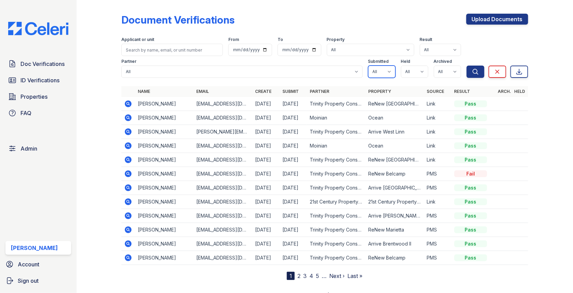
click select "All true false"
select select "true"
click select "All true false"
select select "true"
click select "All true false"
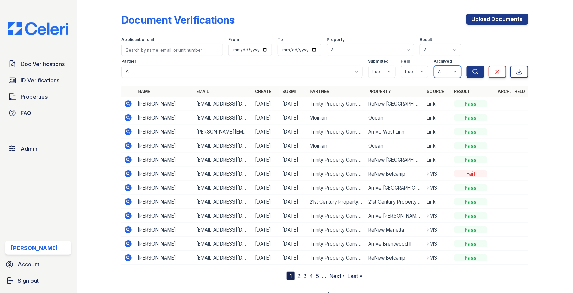
select select "false"
click button "Search"
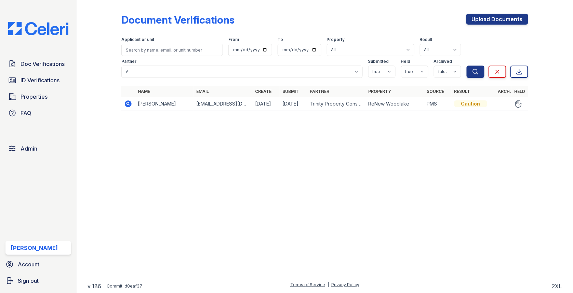
click td
click icon
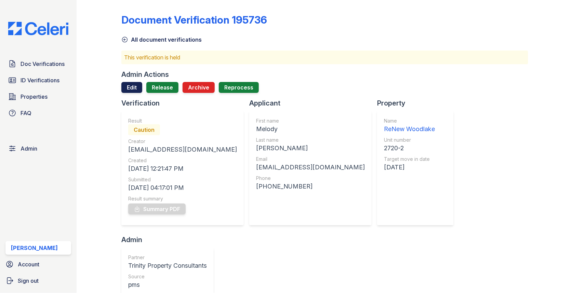
click at [134, 84] on link "Edit" at bounding box center [131, 87] width 21 height 11
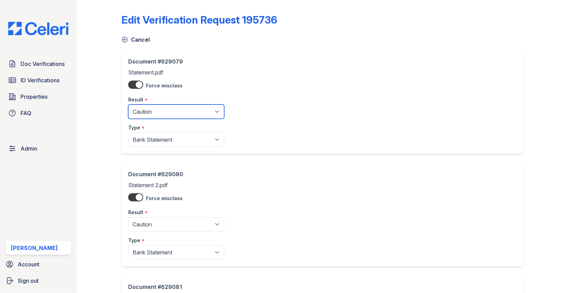
click at [146, 109] on select "Pending Sent Started Processing Pass Fail Caution Error N/A" at bounding box center [176, 112] width 96 height 14
select select "pass"
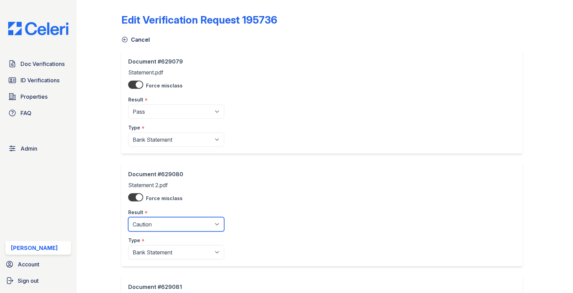
click at [164, 230] on select "Pending Sent Started Processing Pass Fail Caution Error N/A" at bounding box center [176, 224] width 96 height 14
select select "pass"
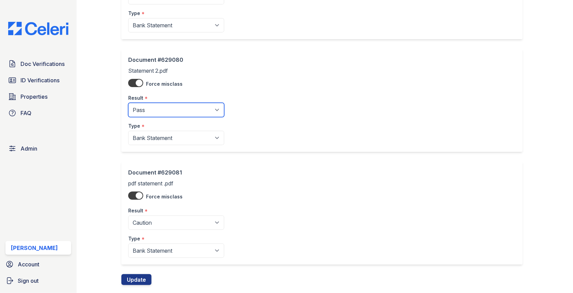
scroll to position [128, 0]
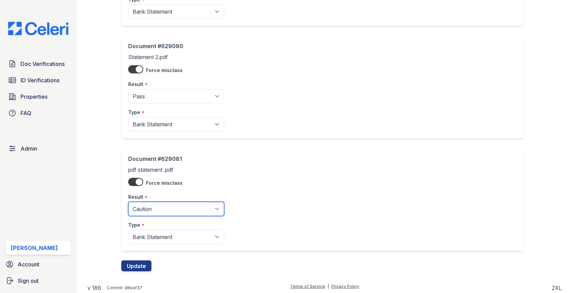
click at [175, 210] on select "Pending Sent Started Processing Pass Fail Caution Error N/A" at bounding box center [176, 209] width 96 height 14
click at [170, 203] on select "Pending Sent Started Processing Pass Fail Caution Error N/A" at bounding box center [176, 209] width 96 height 14
select select "pass"
click at [139, 265] on button "Update" at bounding box center [136, 266] width 30 height 11
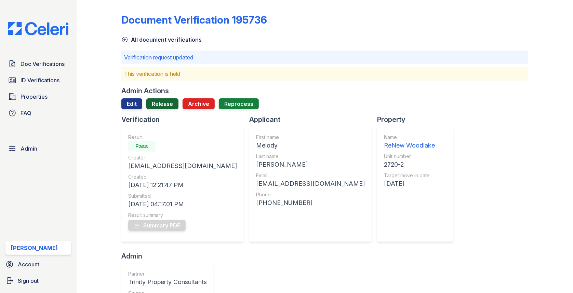
click at [153, 105] on link "Release" at bounding box center [162, 103] width 32 height 11
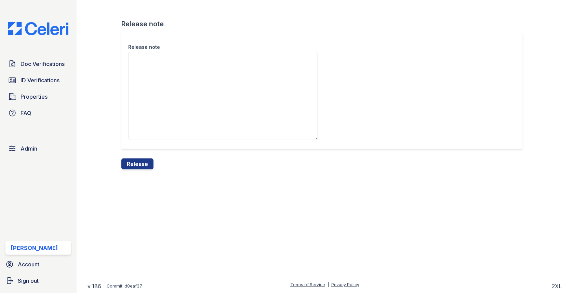
click at [145, 169] on div "Release" at bounding box center [137, 164] width 32 height 11
click at [146, 163] on button "Release" at bounding box center [137, 164] width 32 height 11
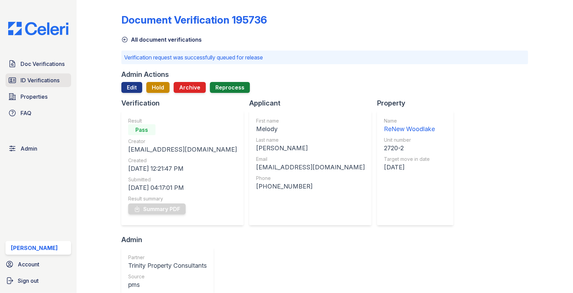
click at [56, 80] on span "ID Verifications" at bounding box center [40, 80] width 39 height 8
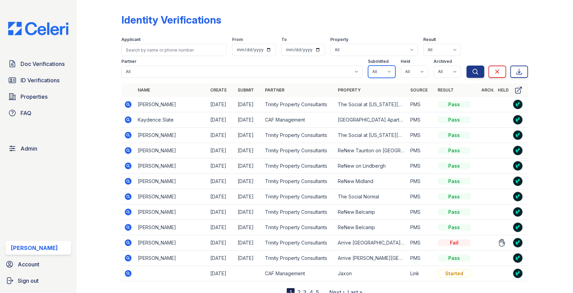
click at [372, 70] on select "All true false" at bounding box center [381, 72] width 27 height 12
select select "true"
click at [410, 74] on select "All true false" at bounding box center [414, 72] width 27 height 12
select select "true"
click at [448, 71] on select "All true false" at bounding box center [447, 72] width 27 height 12
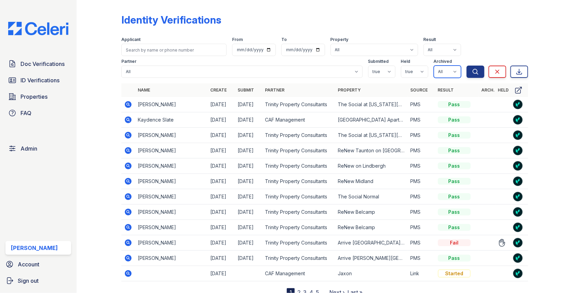
select select "false"
click at [473, 76] on button "Search" at bounding box center [476, 72] width 18 height 12
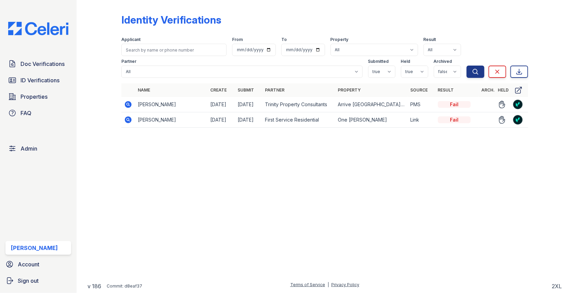
click at [128, 120] on icon at bounding box center [128, 120] width 8 height 8
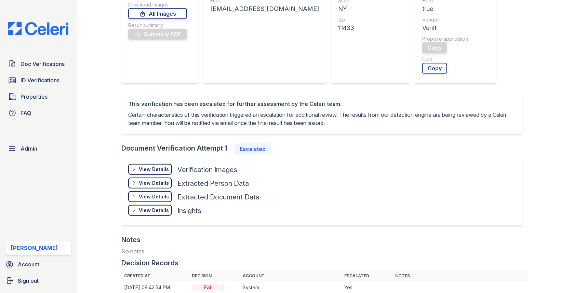
scroll to position [239, 0]
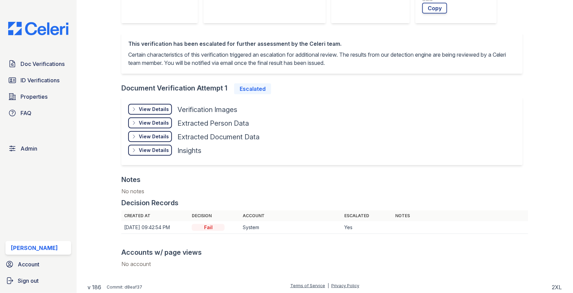
click at [155, 109] on div "View Details" at bounding box center [154, 109] width 30 height 7
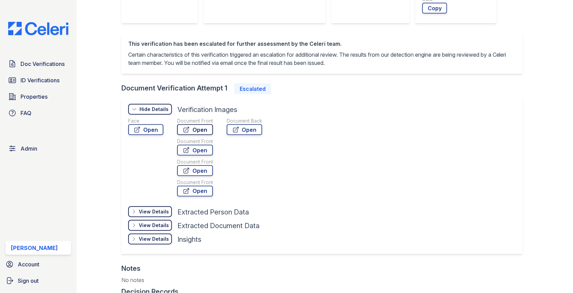
click at [180, 128] on link "Open" at bounding box center [195, 129] width 36 height 11
click at [145, 123] on div "Face" at bounding box center [145, 121] width 35 height 7
click at [145, 125] on link "Open" at bounding box center [145, 129] width 35 height 11
click at [198, 186] on link "Open" at bounding box center [195, 191] width 36 height 11
click at [202, 172] on link "Open" at bounding box center [195, 170] width 36 height 11
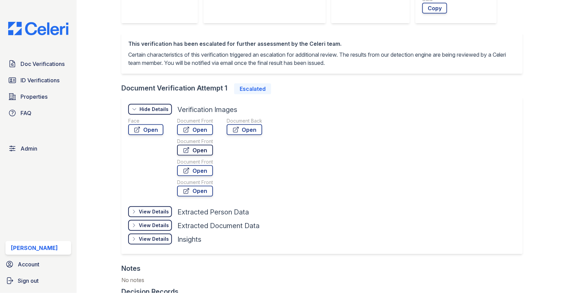
click at [205, 147] on link "Open" at bounding box center [195, 150] width 36 height 11
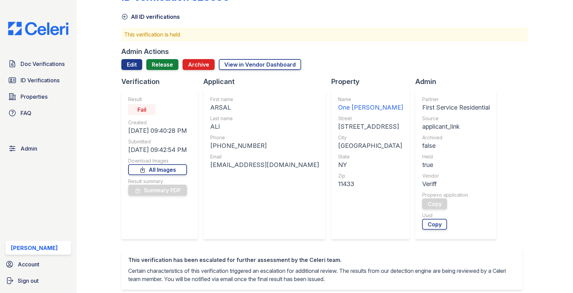
scroll to position [0, 0]
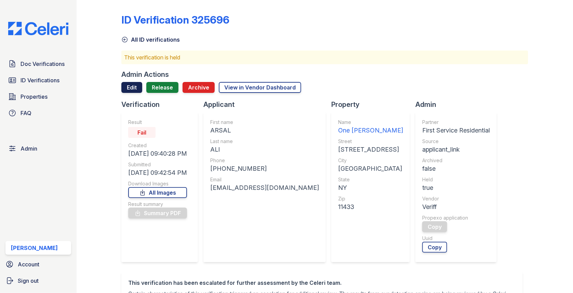
click at [131, 90] on link "Edit" at bounding box center [131, 87] width 21 height 11
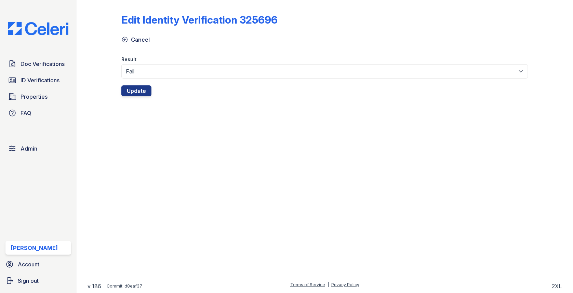
click at [150, 82] on div at bounding box center [324, 82] width 407 height 7
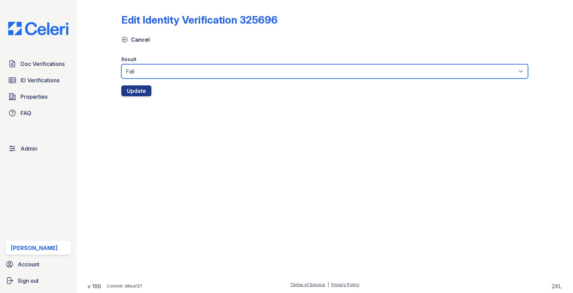
click at [150, 75] on select "Fail Pass" at bounding box center [324, 71] width 407 height 14
select select "pass"
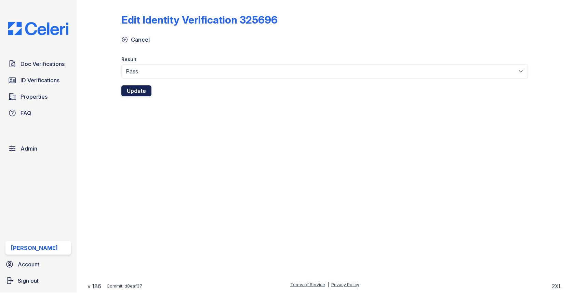
click at [137, 86] on button "Update" at bounding box center [136, 90] width 30 height 11
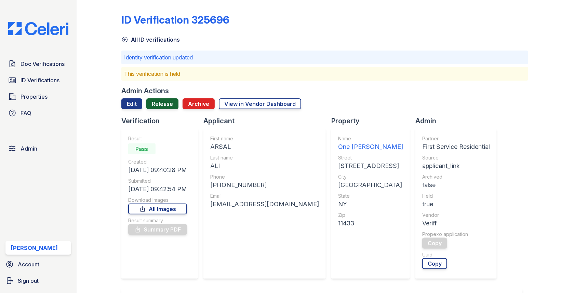
click at [153, 103] on link "Release" at bounding box center [162, 103] width 32 height 11
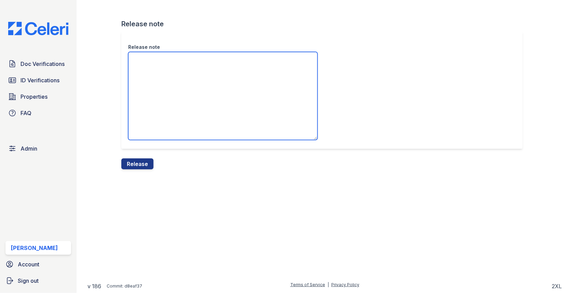
click at [158, 115] on textarea "Release note" at bounding box center [222, 96] width 189 height 88
type textarea "/"
type textarea "T"
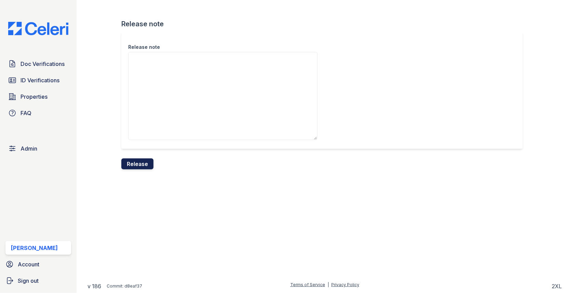
click at [139, 162] on button "Release" at bounding box center [137, 164] width 32 height 11
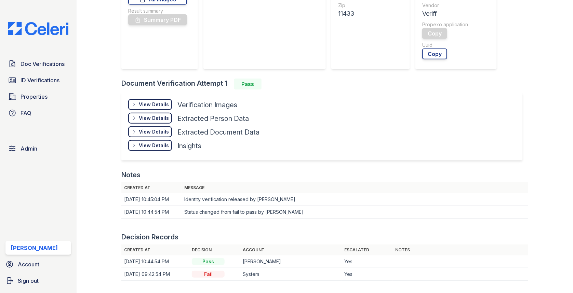
scroll to position [266, 0]
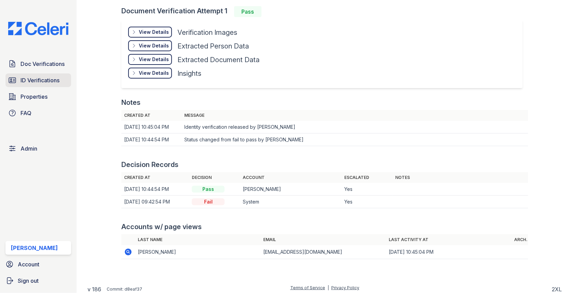
click at [54, 79] on span "ID Verifications" at bounding box center [40, 80] width 39 height 8
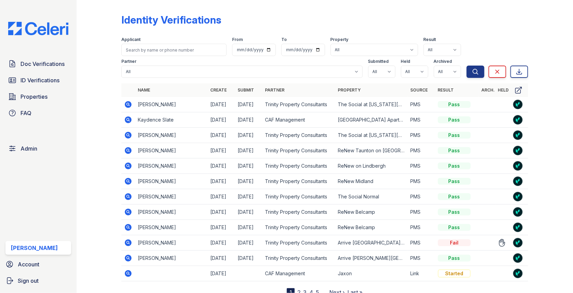
click at [382, 65] on div "Submitted" at bounding box center [381, 62] width 27 height 7
click at [382, 73] on select "All true false" at bounding box center [381, 72] width 27 height 12
select select "true"
click at [410, 74] on select "All true false" at bounding box center [414, 72] width 27 height 12
select select "true"
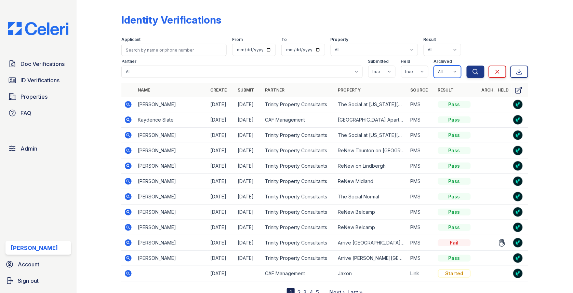
click at [445, 75] on select "All true false" at bounding box center [447, 72] width 27 height 12
select select "false"
click at [473, 73] on icon "submit" at bounding box center [475, 71] width 5 height 5
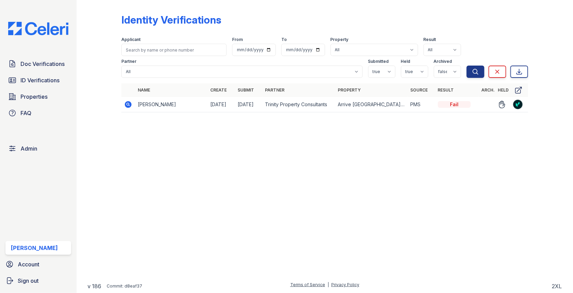
click at [129, 107] on icon at bounding box center [128, 104] width 7 height 7
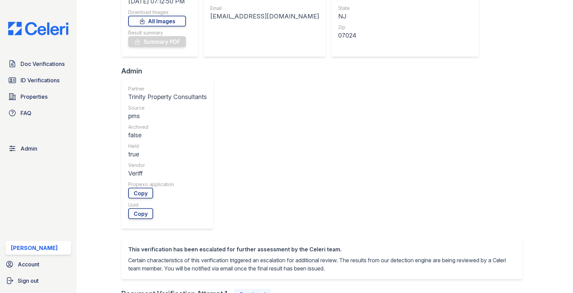
scroll to position [199, 0]
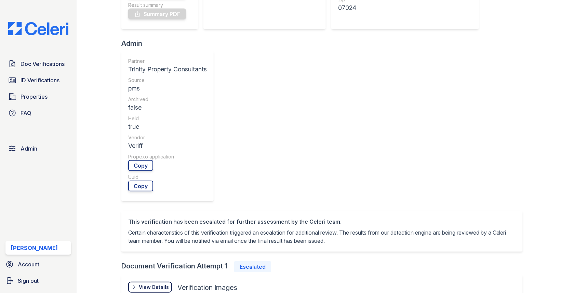
click at [158, 284] on div "View Details" at bounding box center [154, 287] width 30 height 7
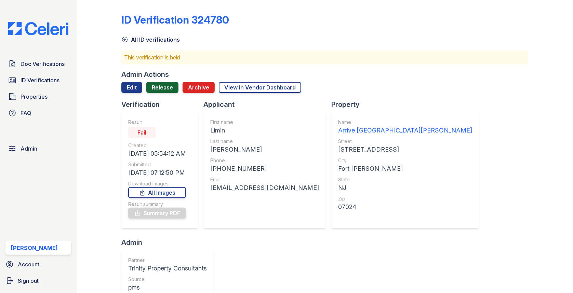
click at [163, 85] on link "Release" at bounding box center [162, 87] width 32 height 11
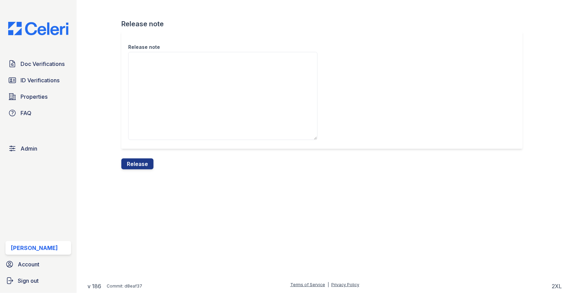
click at [163, 88] on textarea "Release note" at bounding box center [222, 96] width 189 height 88
type textarea "."
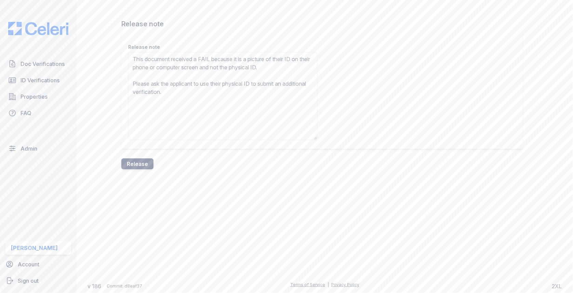
type textarea "This document received a FAIL because it is a picture of their ID on their phon…"
click at [140, 161] on button "Release" at bounding box center [137, 164] width 32 height 11
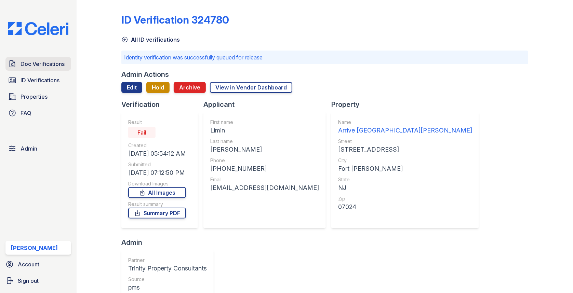
click at [32, 59] on link "Doc Verifications" at bounding box center [38, 64] width 66 height 14
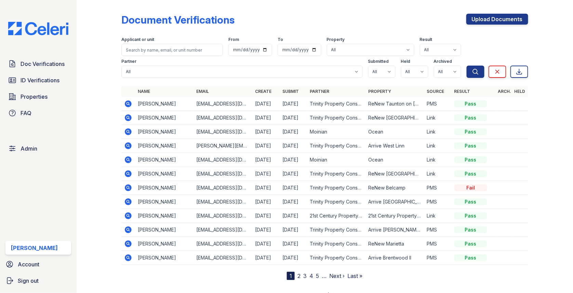
click at [56, 71] on div "Doc Verifications ID Verifications Properties FAQ" at bounding box center [38, 88] width 71 height 63
click at [55, 66] on span "Doc Verifications" at bounding box center [43, 64] width 44 height 8
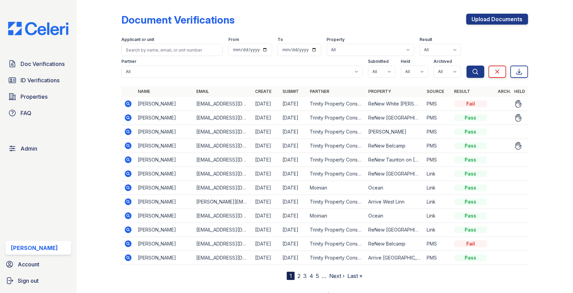
click at [129, 147] on icon at bounding box center [128, 146] width 7 height 7
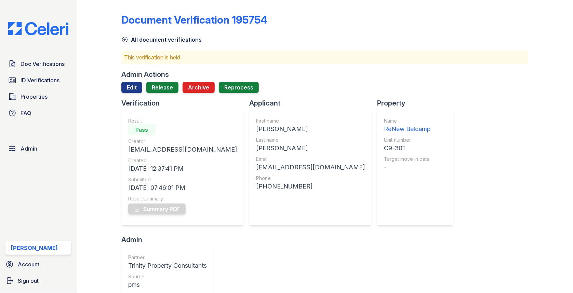
scroll to position [238, 0]
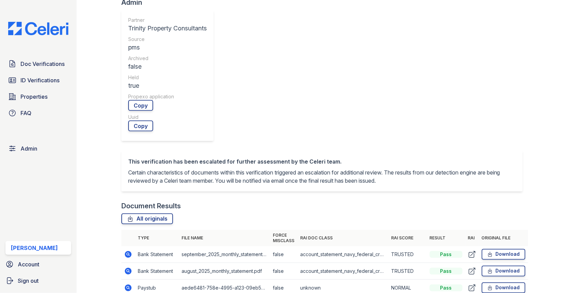
click at [129, 284] on icon at bounding box center [128, 288] width 8 height 8
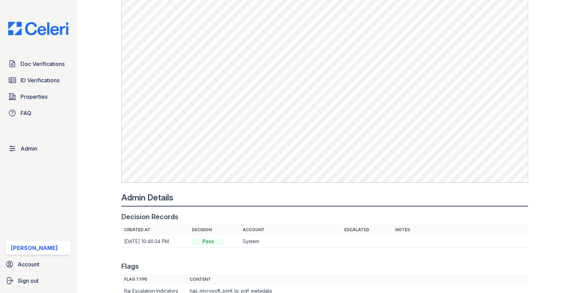
scroll to position [484, 0]
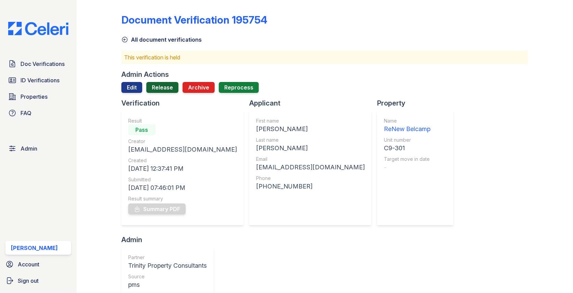
click at [161, 89] on link "Release" at bounding box center [162, 87] width 32 height 11
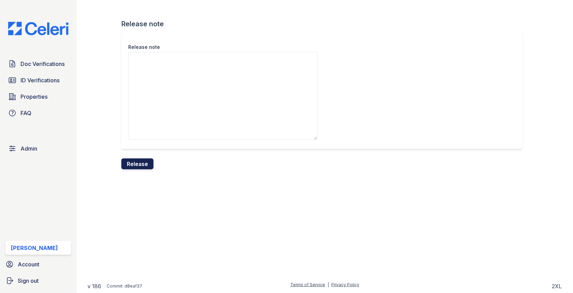
click at [138, 165] on button "Release" at bounding box center [137, 164] width 32 height 11
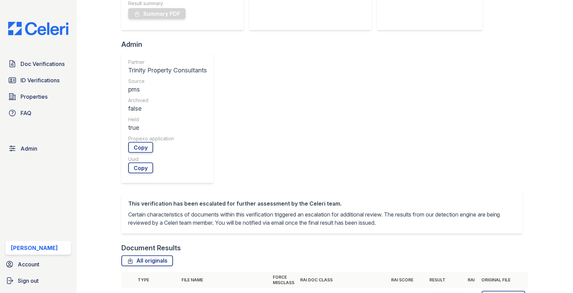
scroll to position [242, 0]
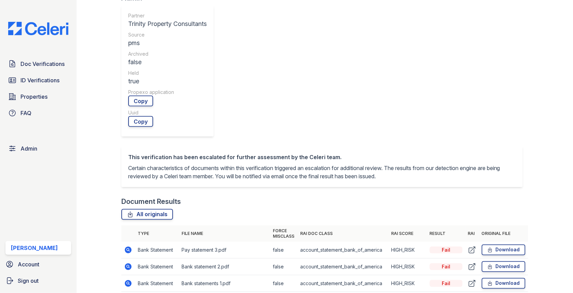
click at [125, 264] on icon at bounding box center [128, 267] width 7 height 7
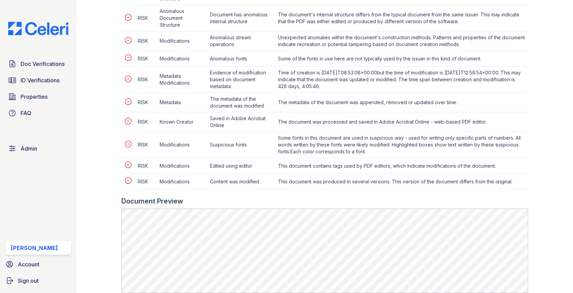
scroll to position [496, 0]
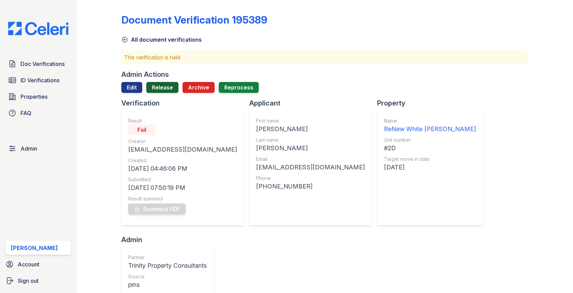
click at [160, 86] on link "Release" at bounding box center [162, 87] width 32 height 11
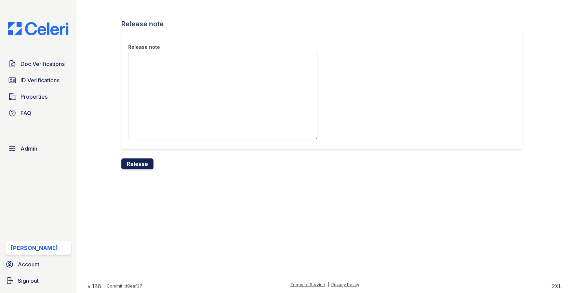
click at [137, 166] on button "Release" at bounding box center [137, 164] width 32 height 11
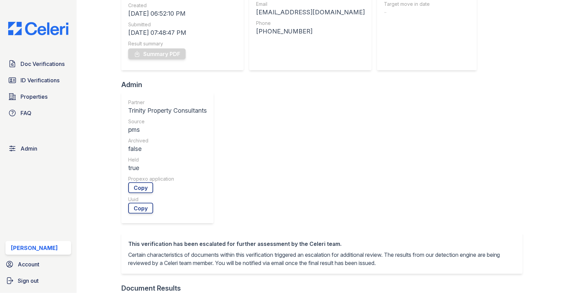
scroll to position [229, 0]
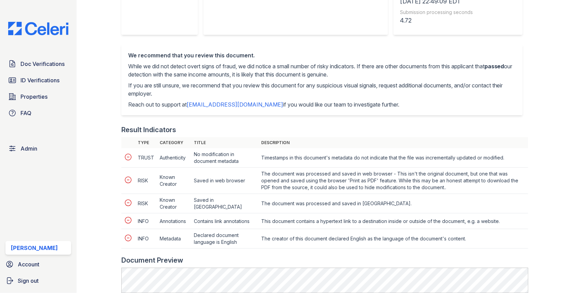
scroll to position [338, 0]
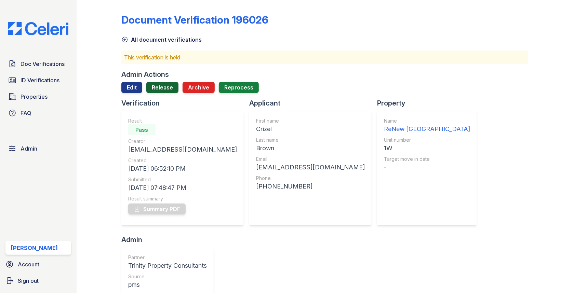
click at [163, 89] on link "Release" at bounding box center [162, 87] width 32 height 11
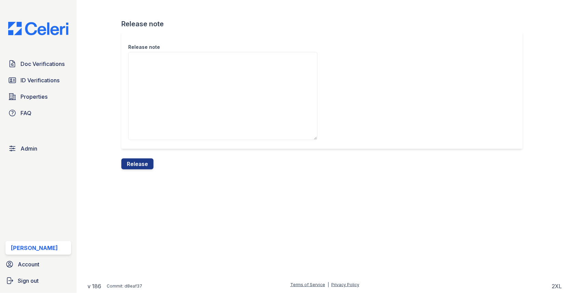
click at [136, 153] on div "Release note" at bounding box center [324, 94] width 407 height 127
click at [136, 162] on button "Release" at bounding box center [137, 164] width 32 height 11
